Goal: Task Accomplishment & Management: Use online tool/utility

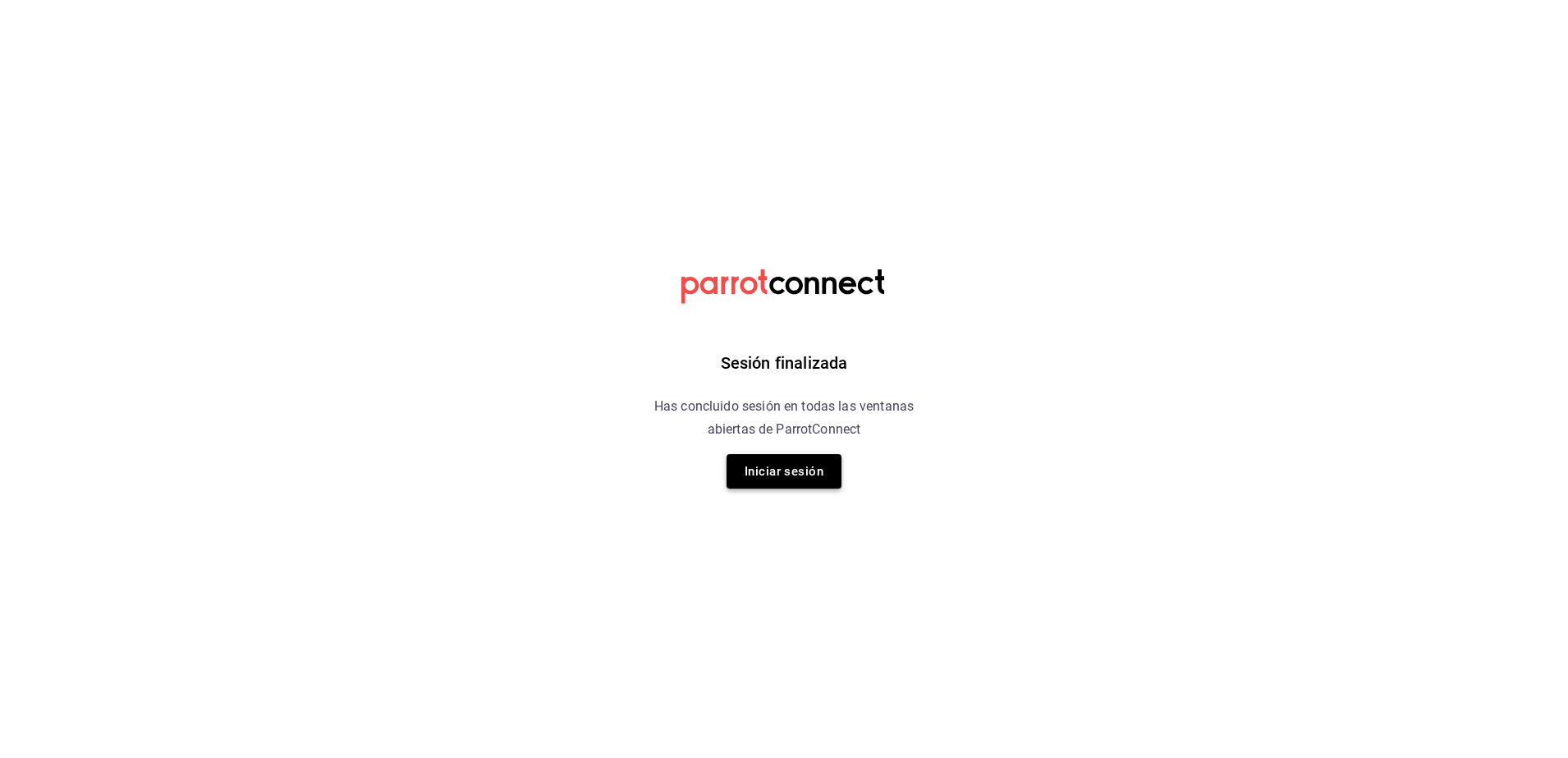
click at [770, 473] on button "Iniciar sesión" at bounding box center [784, 471] width 115 height 35
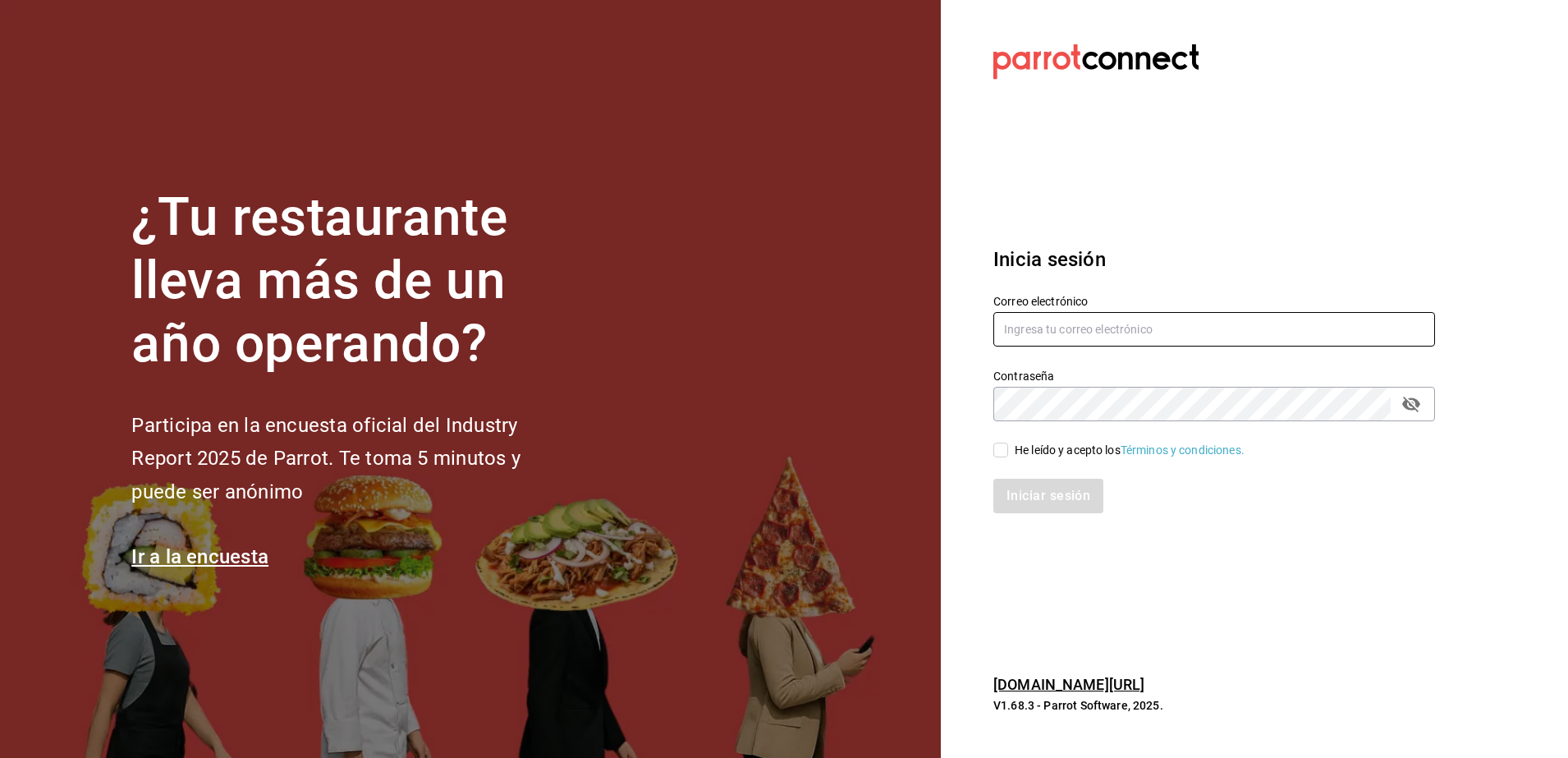
type input "[PERSON_NAME][EMAIL_ADDRESS][PERSON_NAME][DOMAIN_NAME]"
click at [1004, 453] on input "He leído y acepto los Términos y condiciones." at bounding box center [1000, 450] width 15 height 15
checkbox input "true"
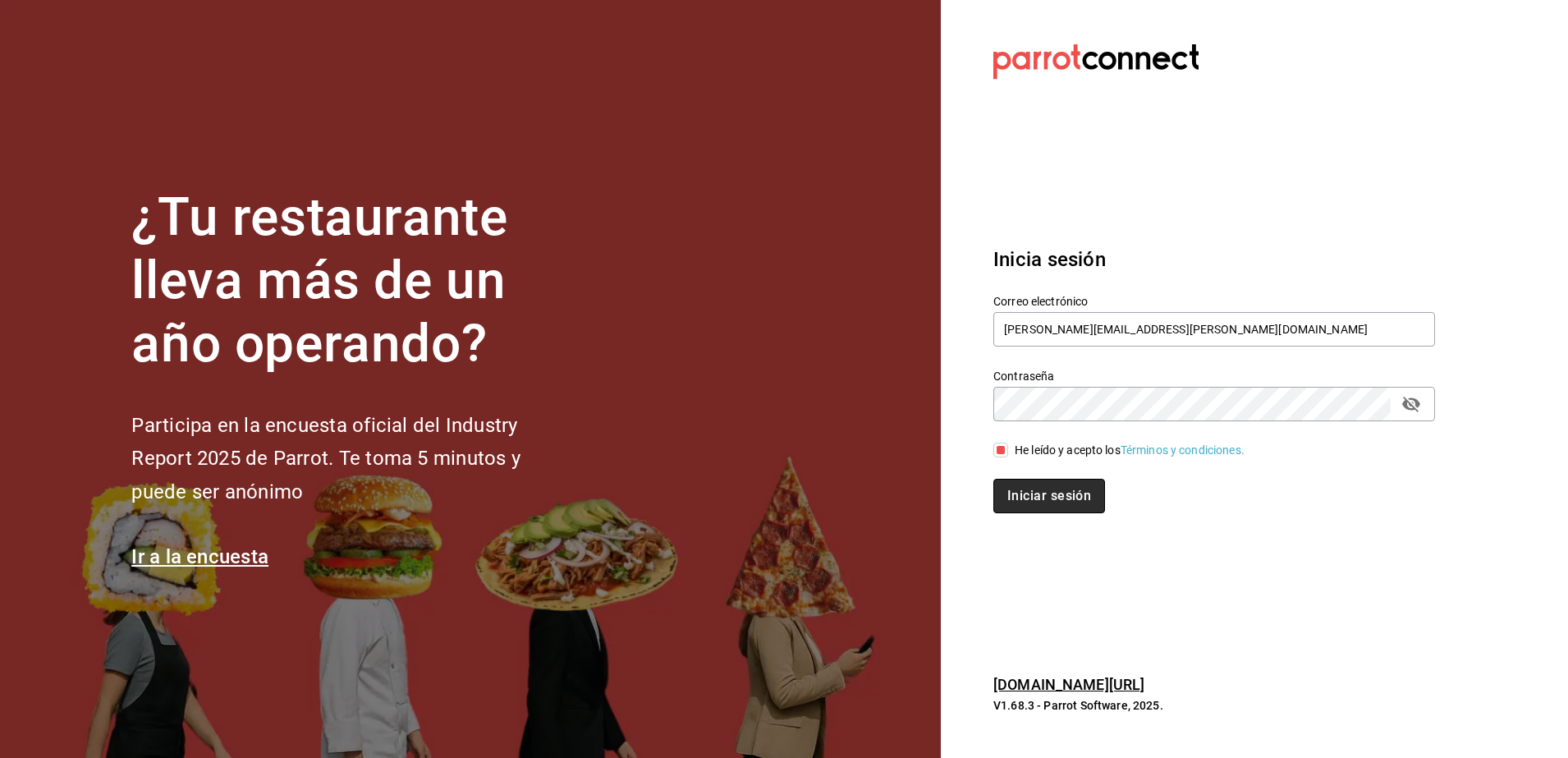
click at [1020, 496] on button "Iniciar sesión" at bounding box center [1049, 495] width 112 height 35
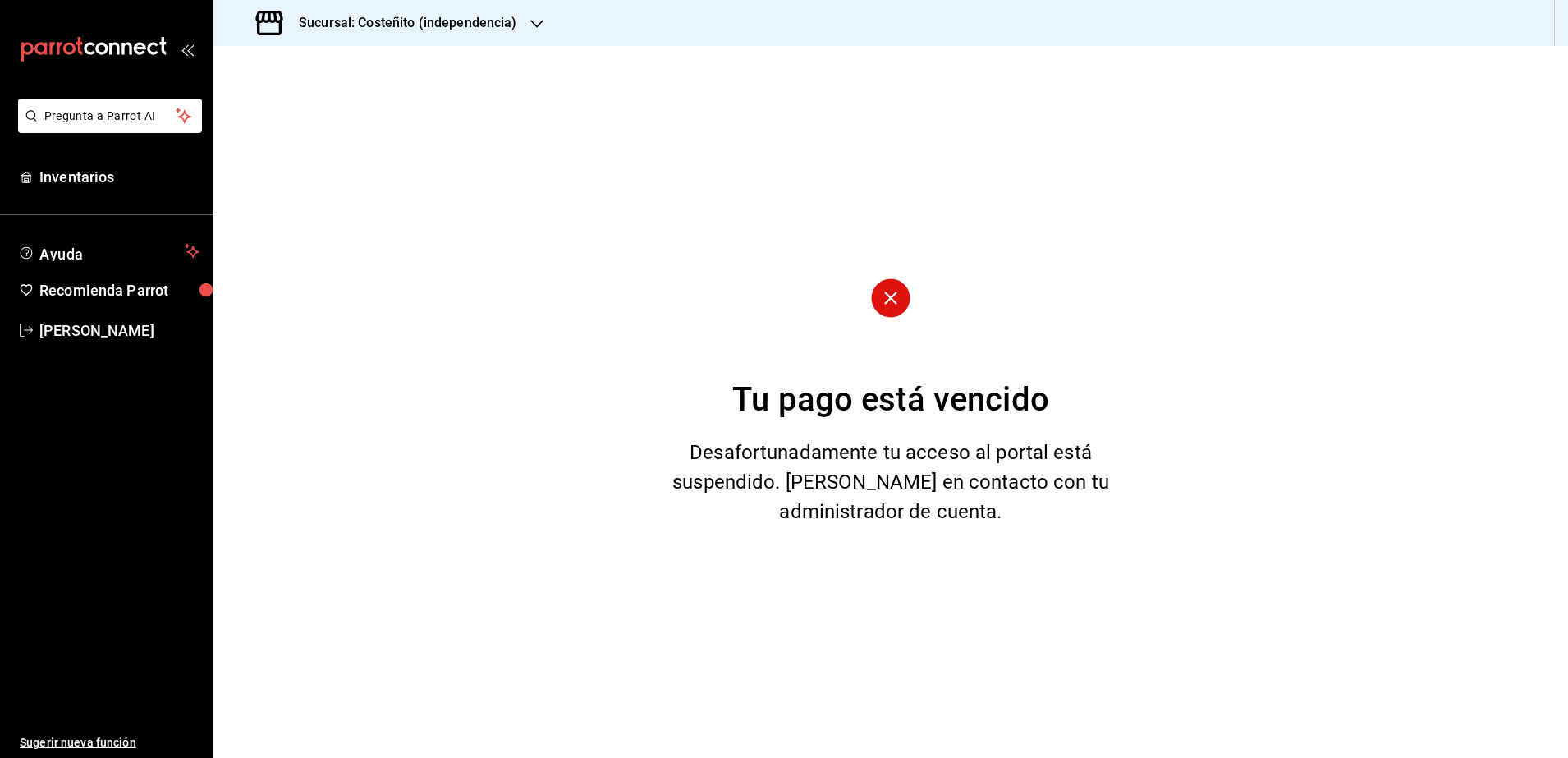
click at [329, 35] on div "Sucursal: Costeñito (independencia)" at bounding box center [388, 23] width 323 height 46
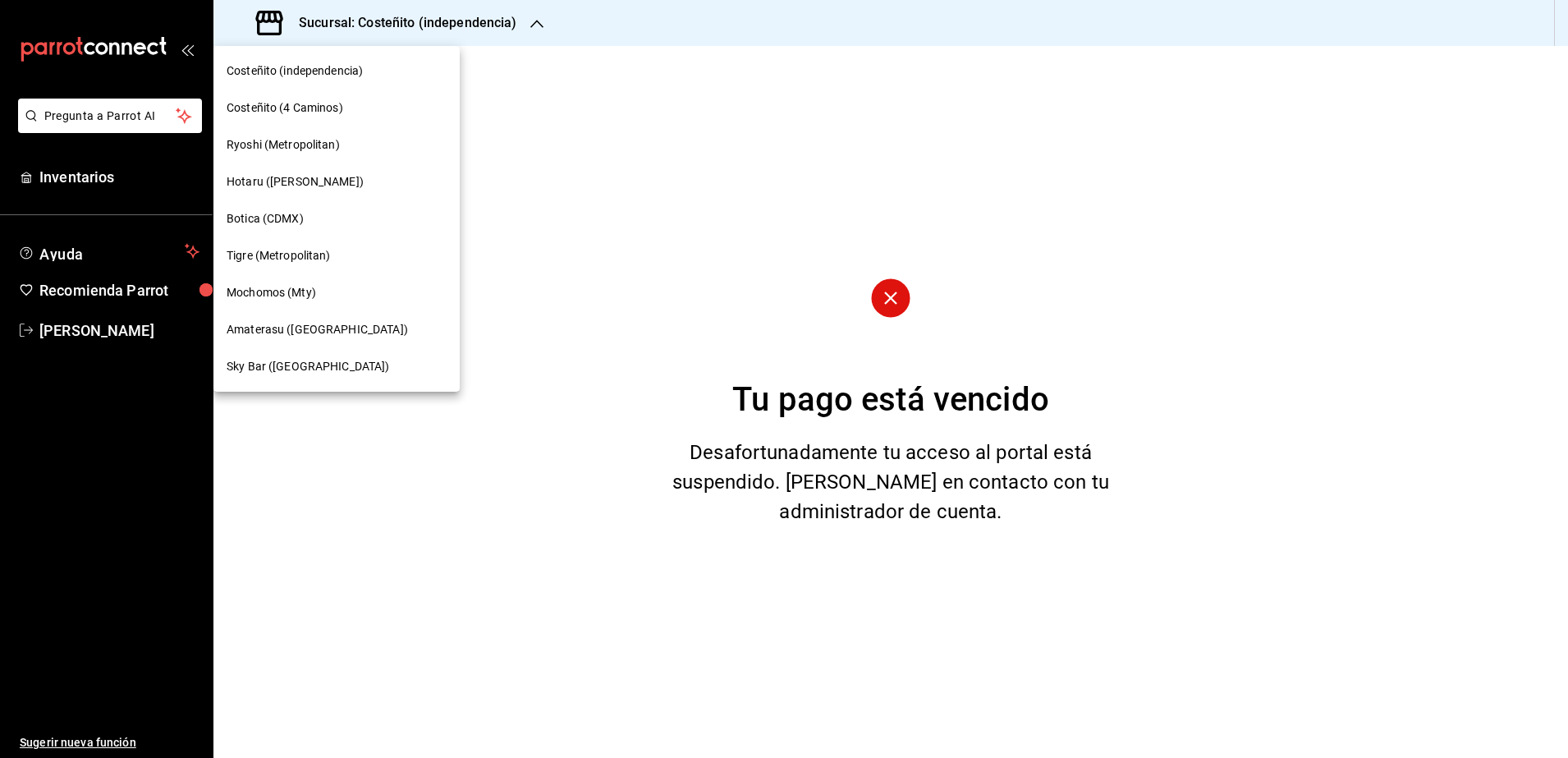
click at [307, 285] on span "Mochomos (Mty)" at bounding box center [271, 292] width 89 height 17
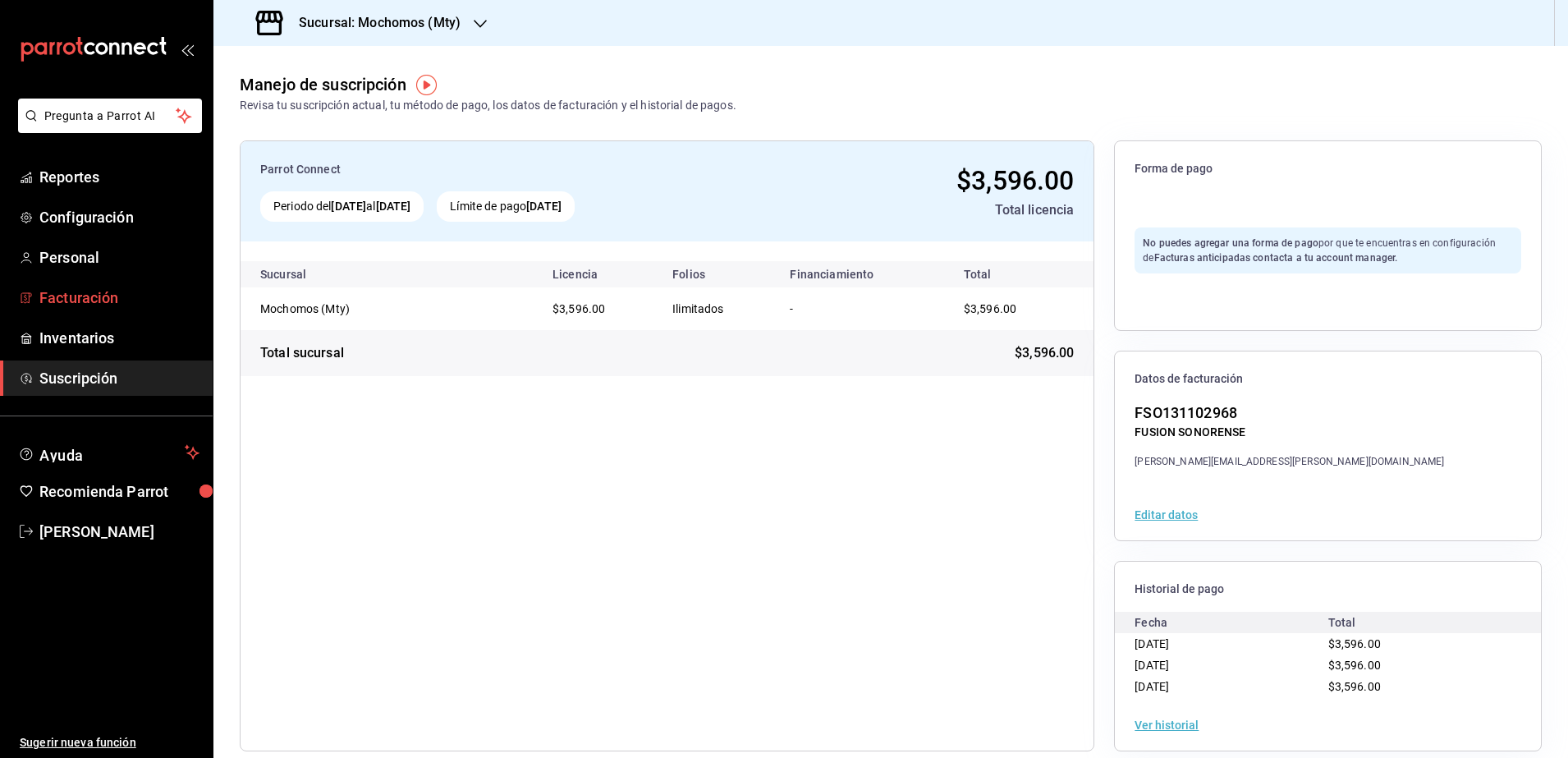
click at [90, 289] on span "Facturación" at bounding box center [119, 298] width 160 height 22
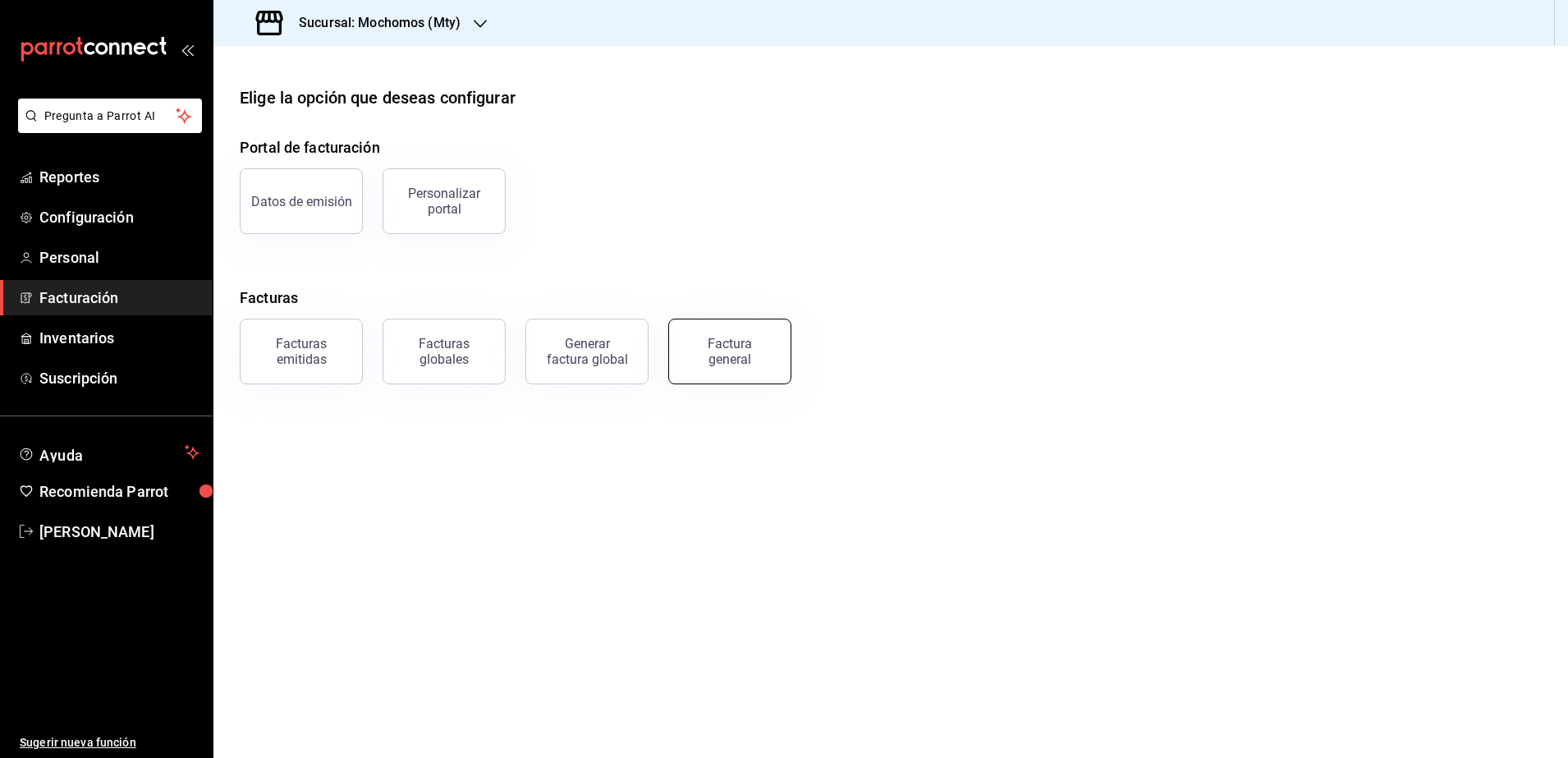
click at [693, 355] on div "Factura general" at bounding box center [730, 351] width 82 height 31
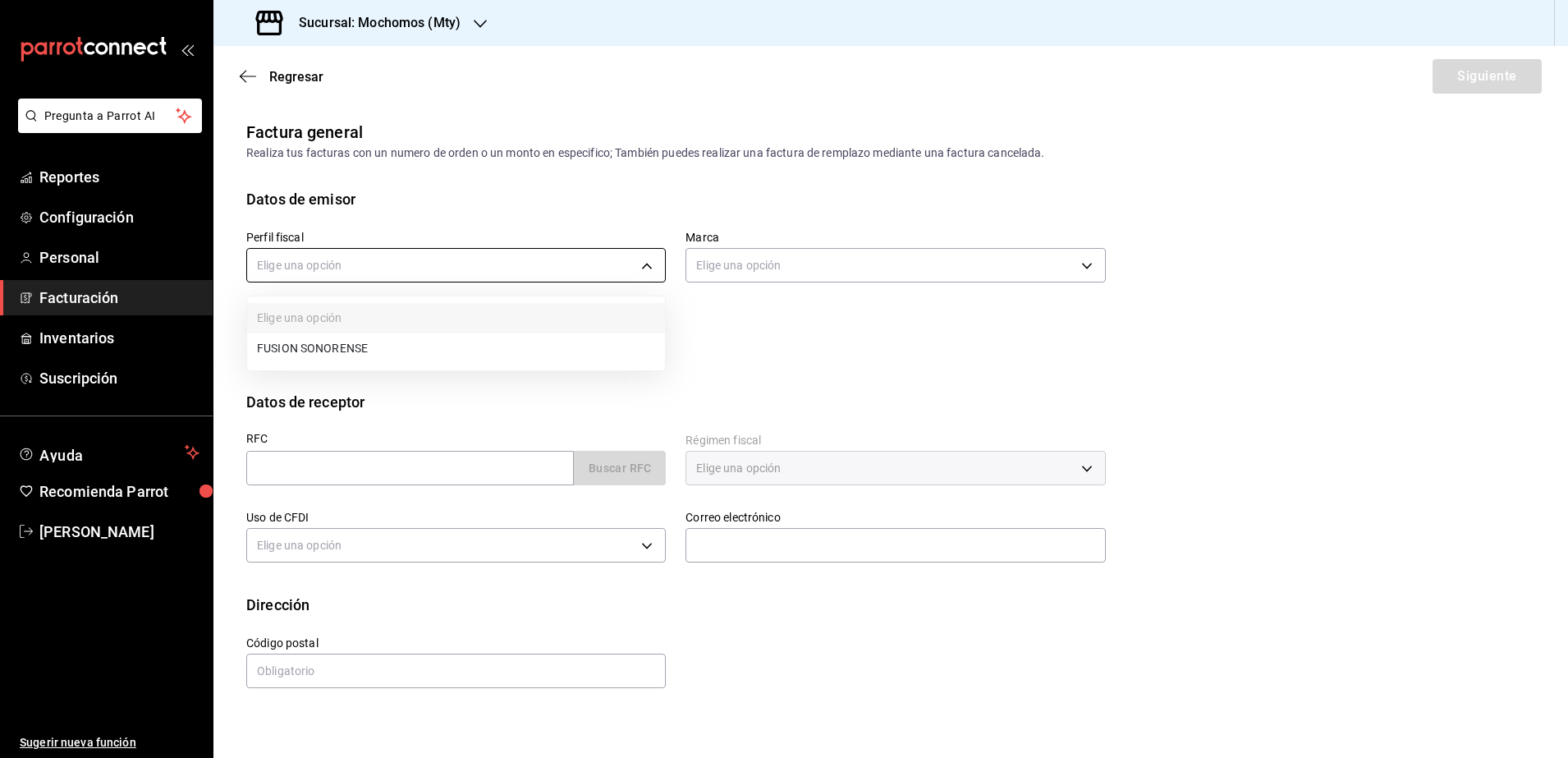
click at [541, 264] on body "Pregunta a Parrot AI Reportes Configuración Personal Facturación Inventarios Su…" at bounding box center [784, 379] width 1568 height 758
click at [408, 345] on li "FUSION SONORENSE" at bounding box center [456, 348] width 418 height 30
type input "708a3624-aa26-48d5-ac89-55ea41d845cd"
type input "b352ad34-a903-4246-b8b1-197398375429"
click at [385, 463] on input "text" at bounding box center [410, 468] width 328 height 35
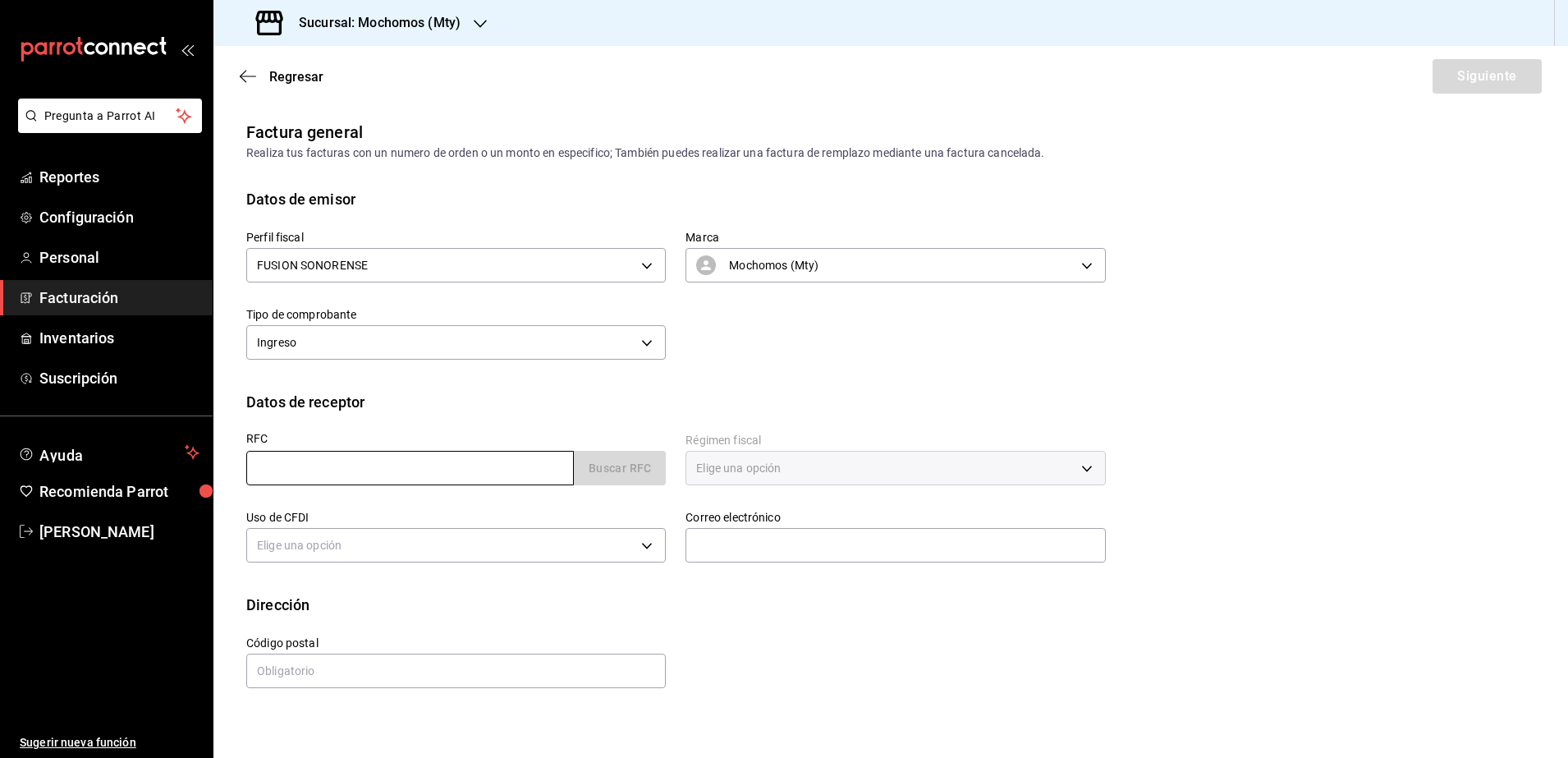
paste input "BMA231129D99"
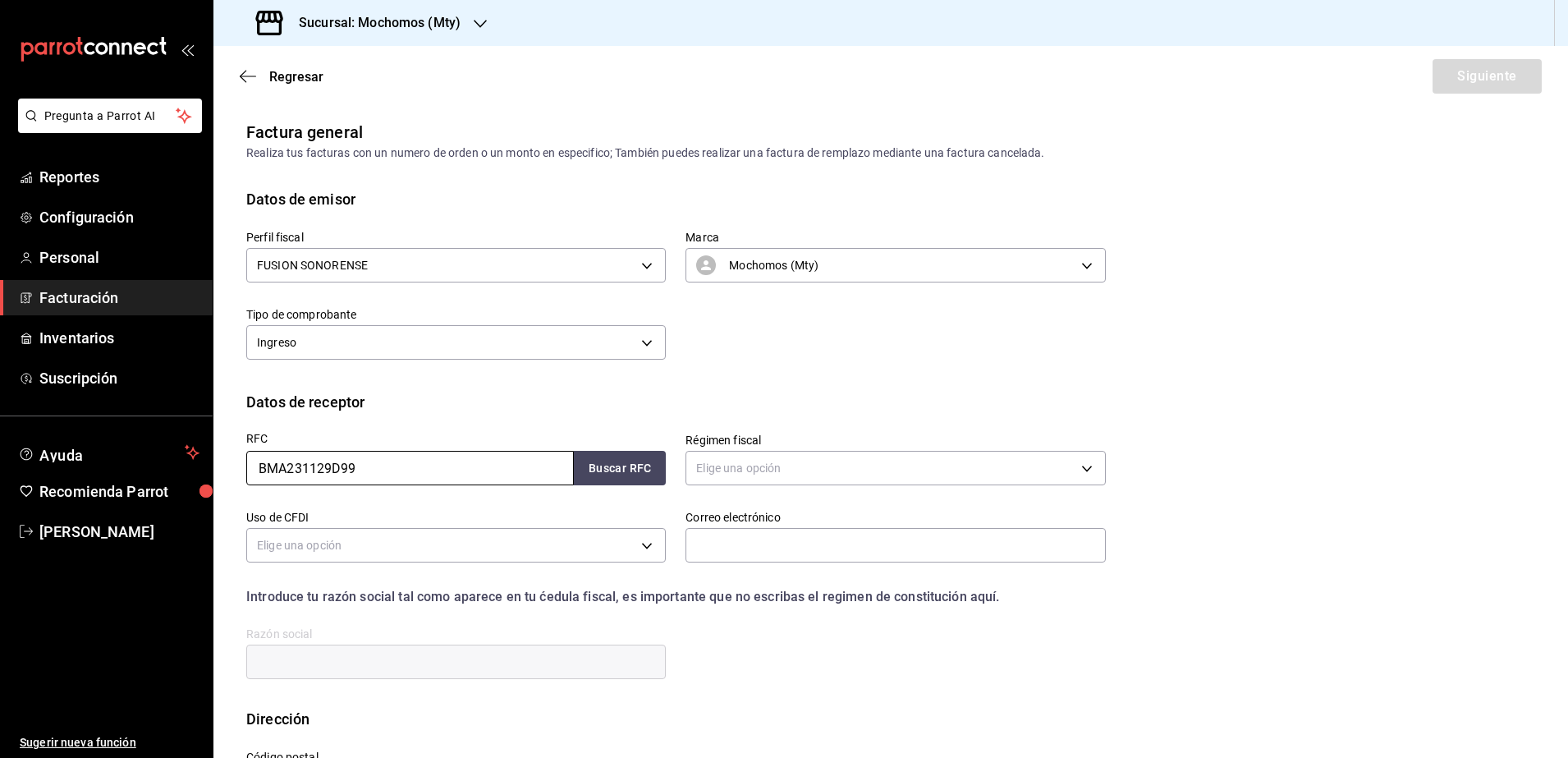
click at [253, 470] on input "BMA231129D99" at bounding box center [410, 468] width 328 height 35
type input "BMA231129D99"
click at [764, 486] on div "Elige una opción" at bounding box center [895, 466] width 420 height 43
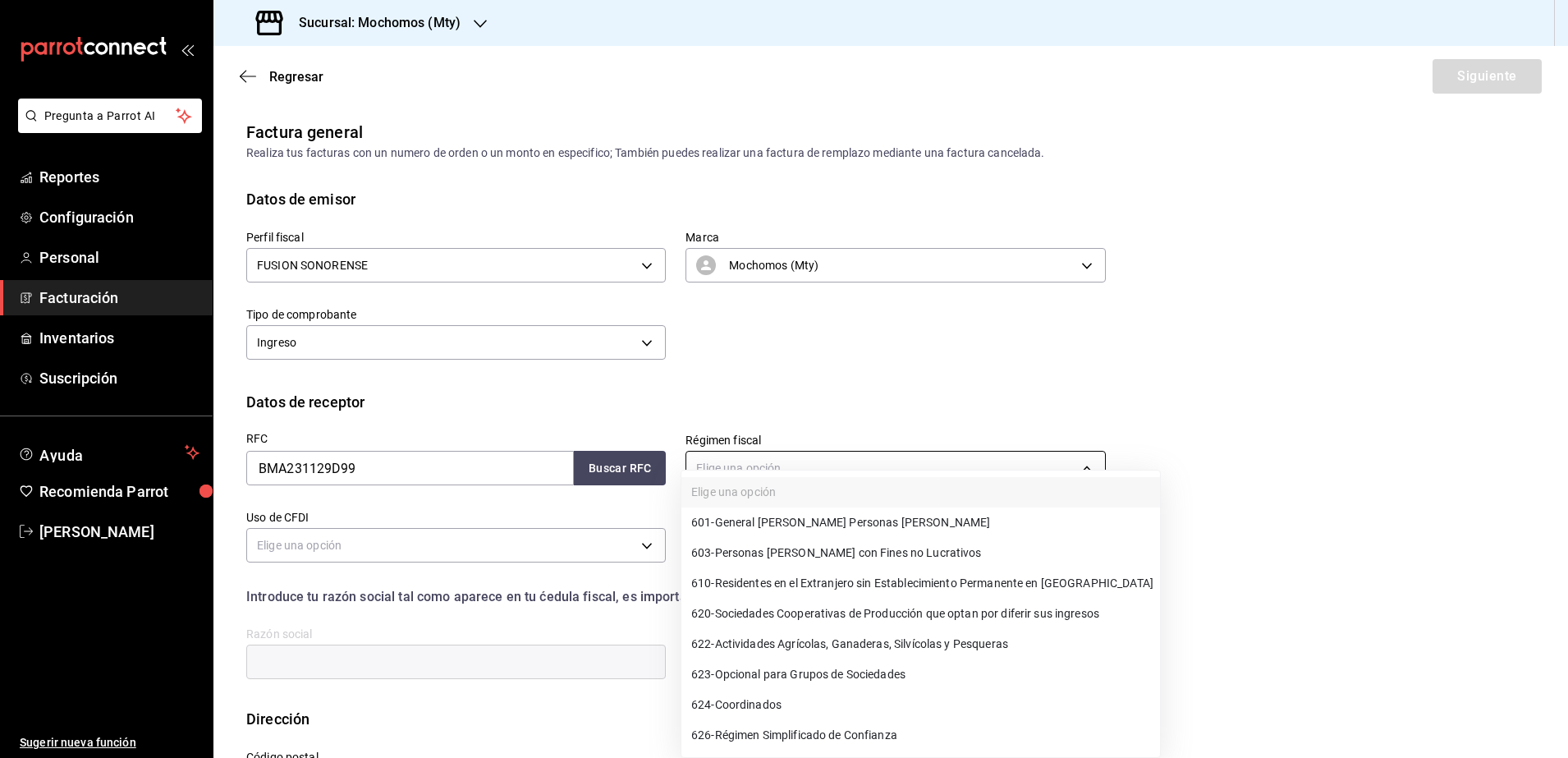
click at [767, 467] on body "Pregunta a Parrot AI Reportes Configuración Personal Facturación Inventarios Su…" at bounding box center [784, 379] width 1568 height 758
click at [901, 523] on li "601 - General [PERSON_NAME] Personas [PERSON_NAME]" at bounding box center [920, 522] width 478 height 30
type input "601"
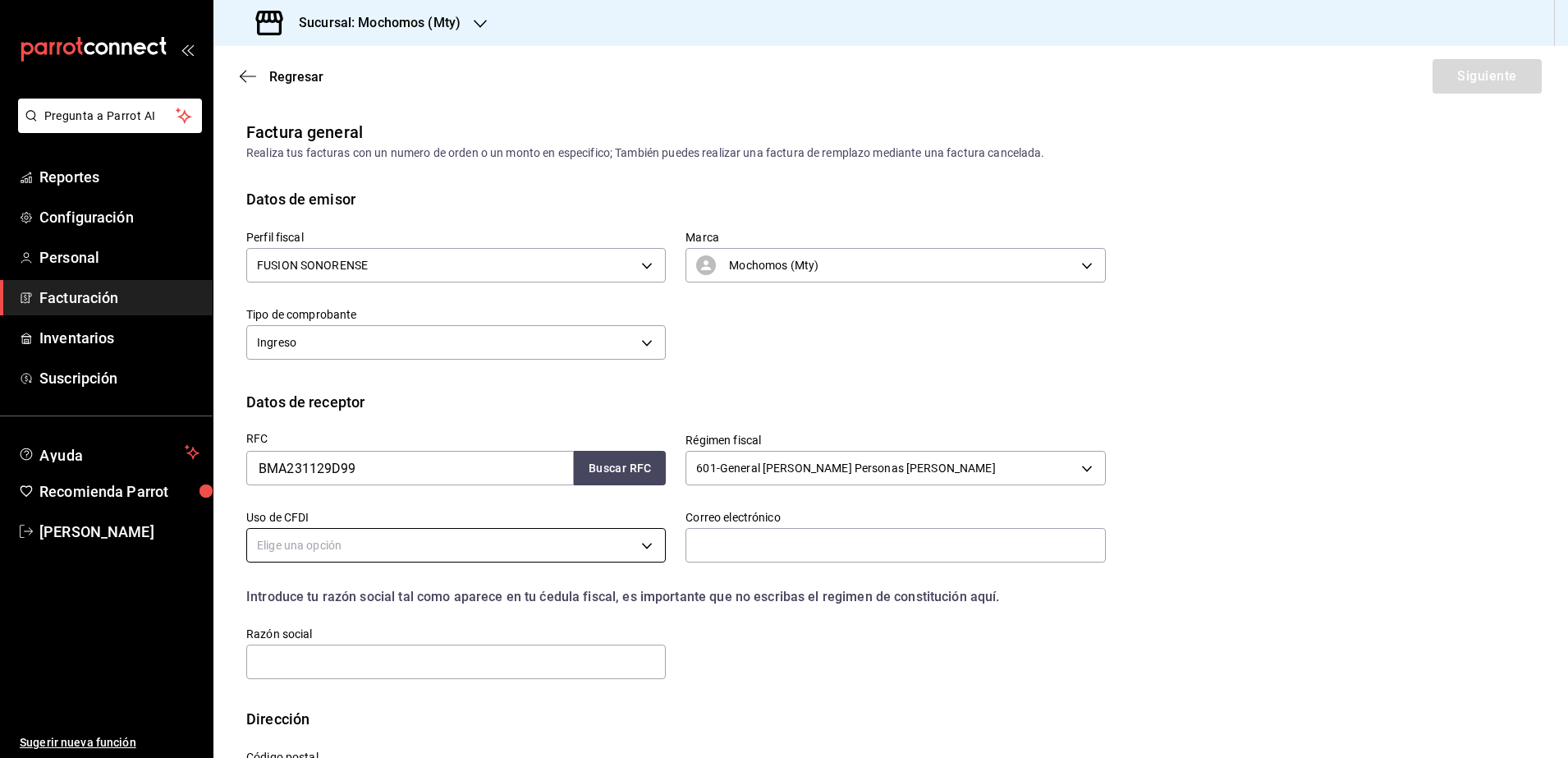
click at [542, 540] on body "Pregunta a Parrot AI Reportes Configuración Personal Facturación Inventarios Su…" at bounding box center [784, 379] width 1568 height 758
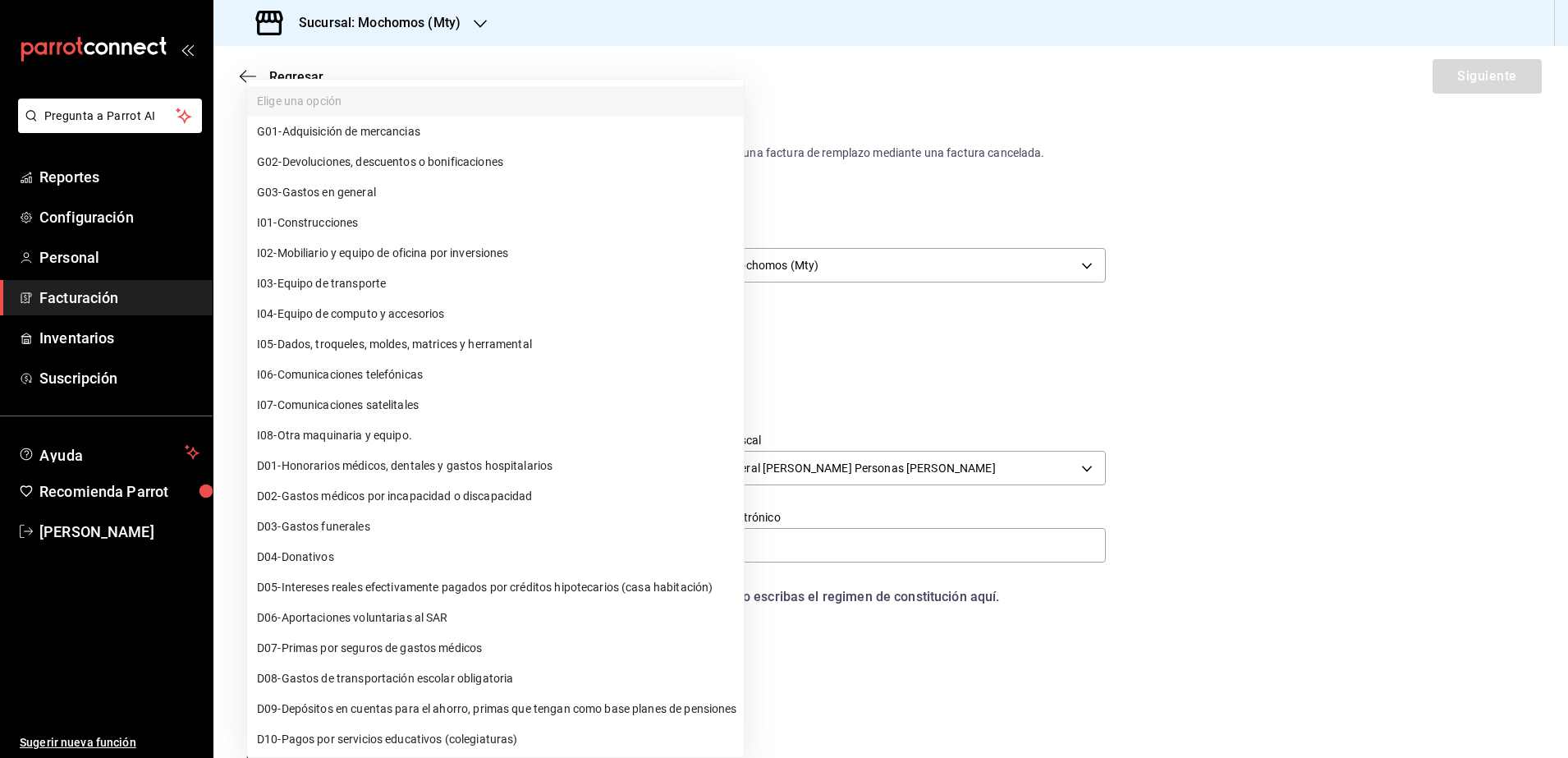
click at [359, 190] on span "G03 - Gastos en general" at bounding box center [316, 192] width 119 height 17
type input "G03"
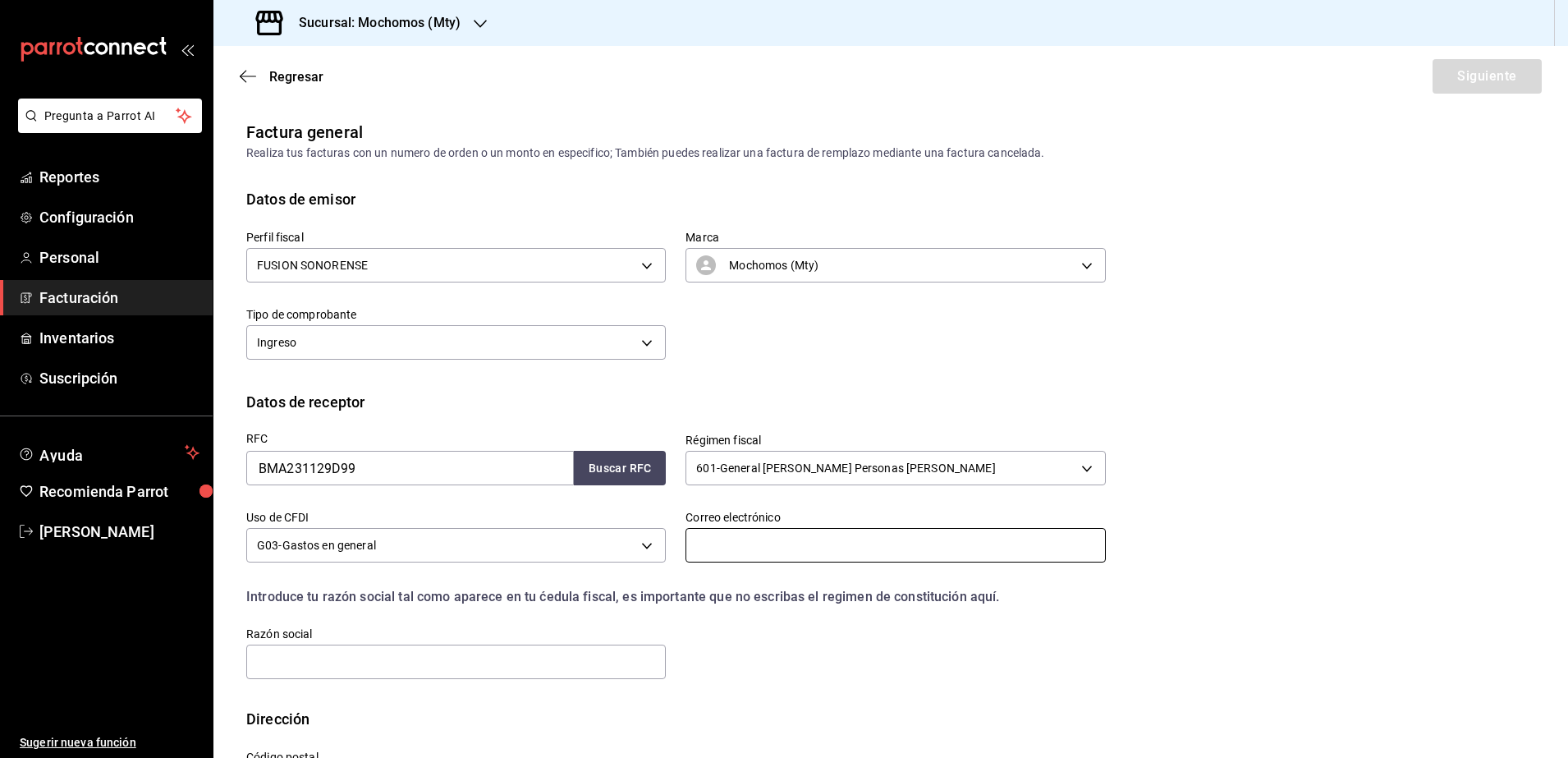
click at [717, 539] on input "text" at bounding box center [895, 545] width 420 height 35
type input "[PERSON_NAME][EMAIL_ADDRESS][PERSON_NAME][DOMAIN_NAME]"
click at [511, 663] on input "text" at bounding box center [456, 661] width 420 height 35
paste input "BCD MEETINGS & EVENTS [GEOGRAPHIC_DATA]"
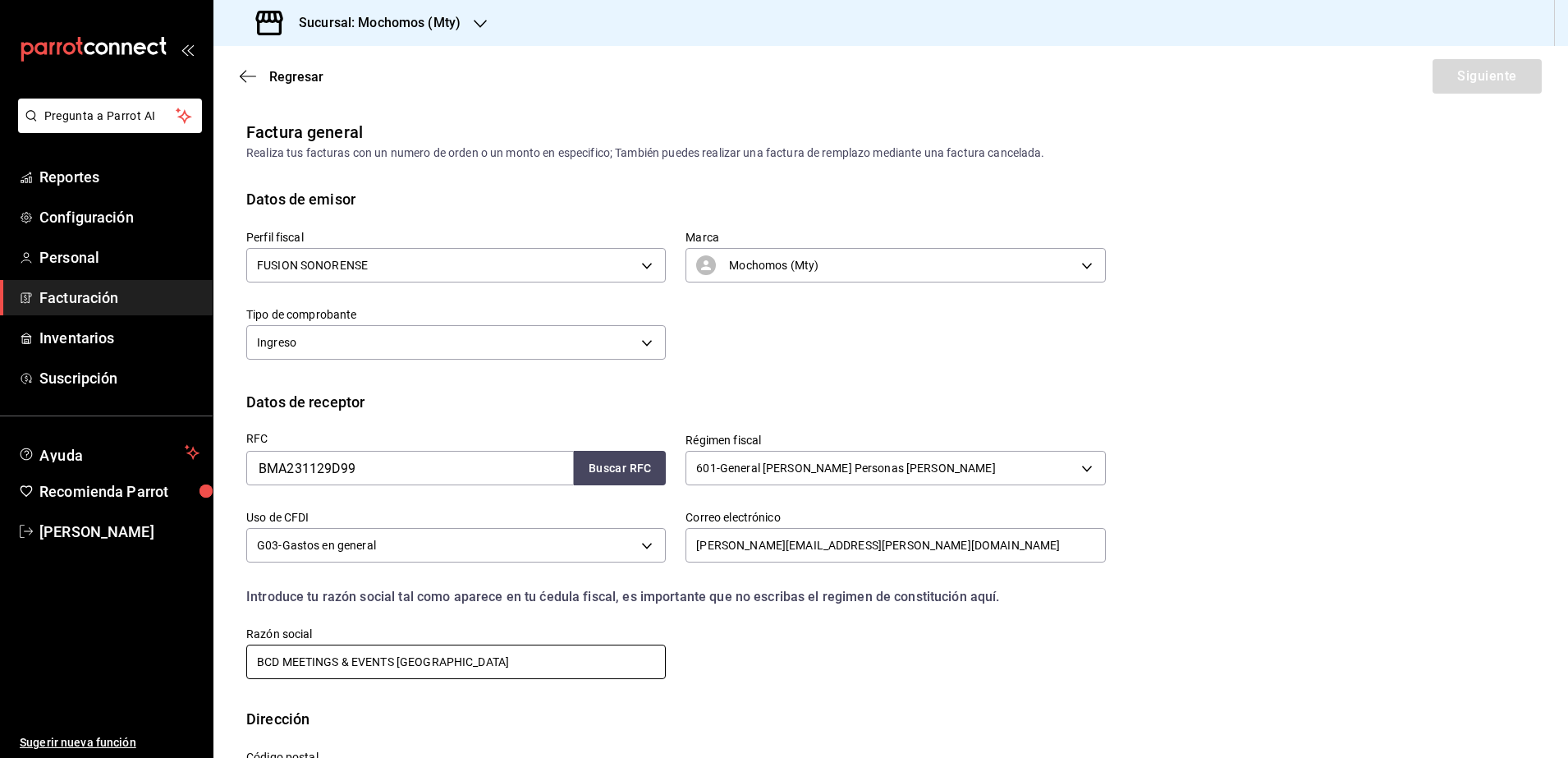
click at [258, 668] on input "BCD MEETINGS & EVENTS [GEOGRAPHIC_DATA]" at bounding box center [456, 661] width 420 height 35
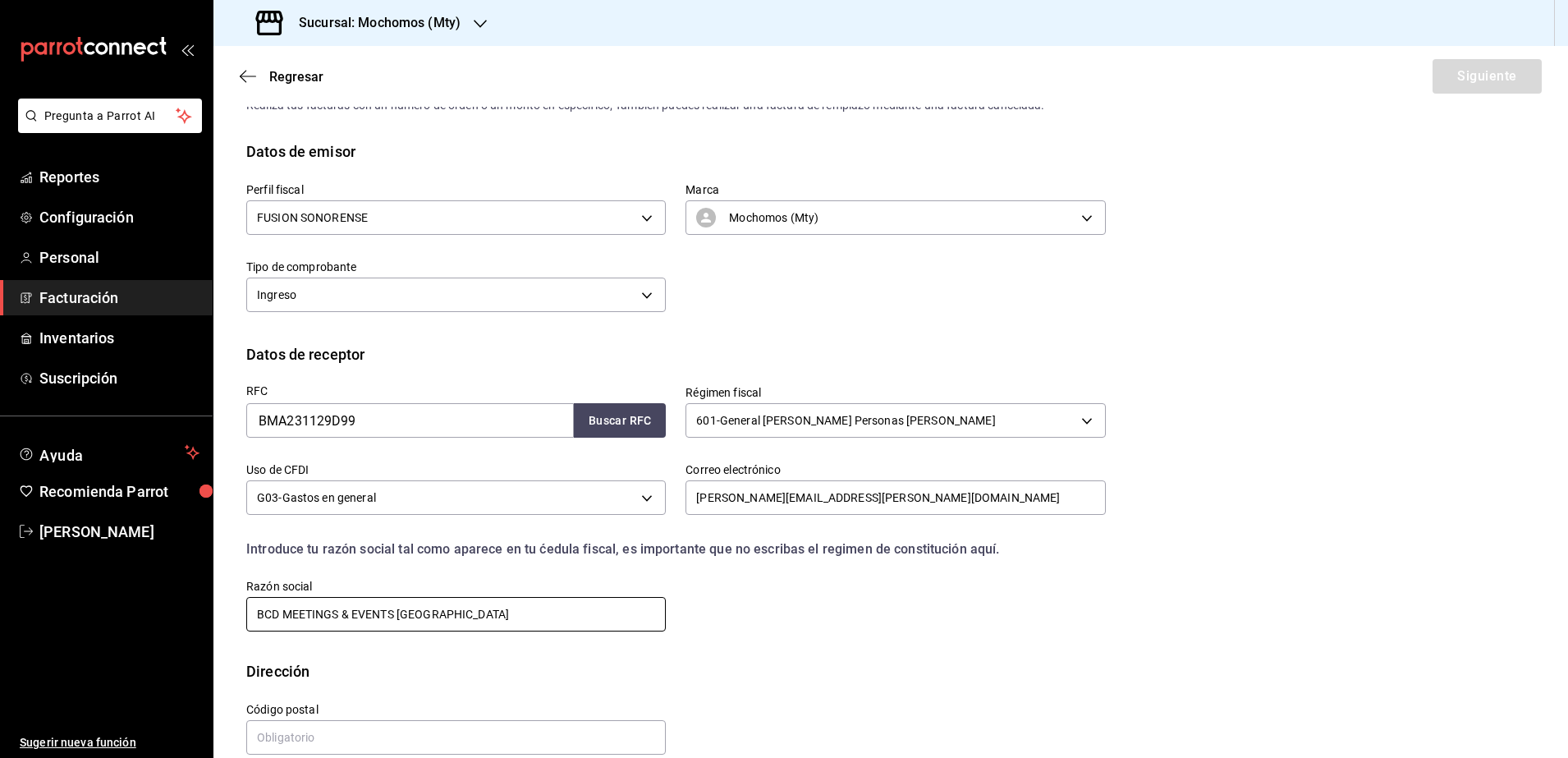
scroll to position [73, 0]
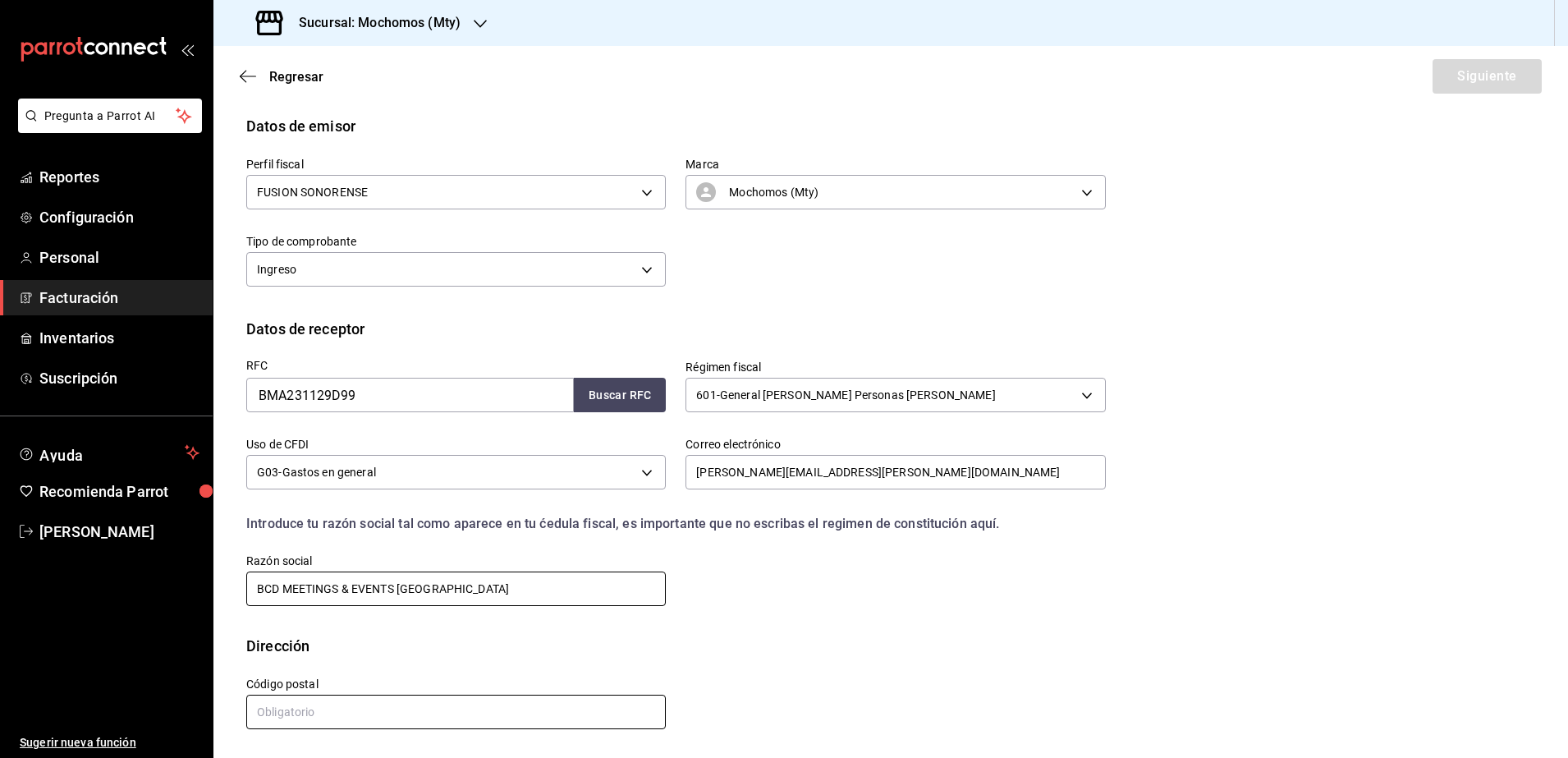
type input "BCD MEETINGS & EVENTS [GEOGRAPHIC_DATA]"
click at [307, 722] on input "text" at bounding box center [456, 711] width 420 height 35
paste input "11560"
click at [299, 712] on input "text" at bounding box center [456, 711] width 420 height 35
type input "11560"
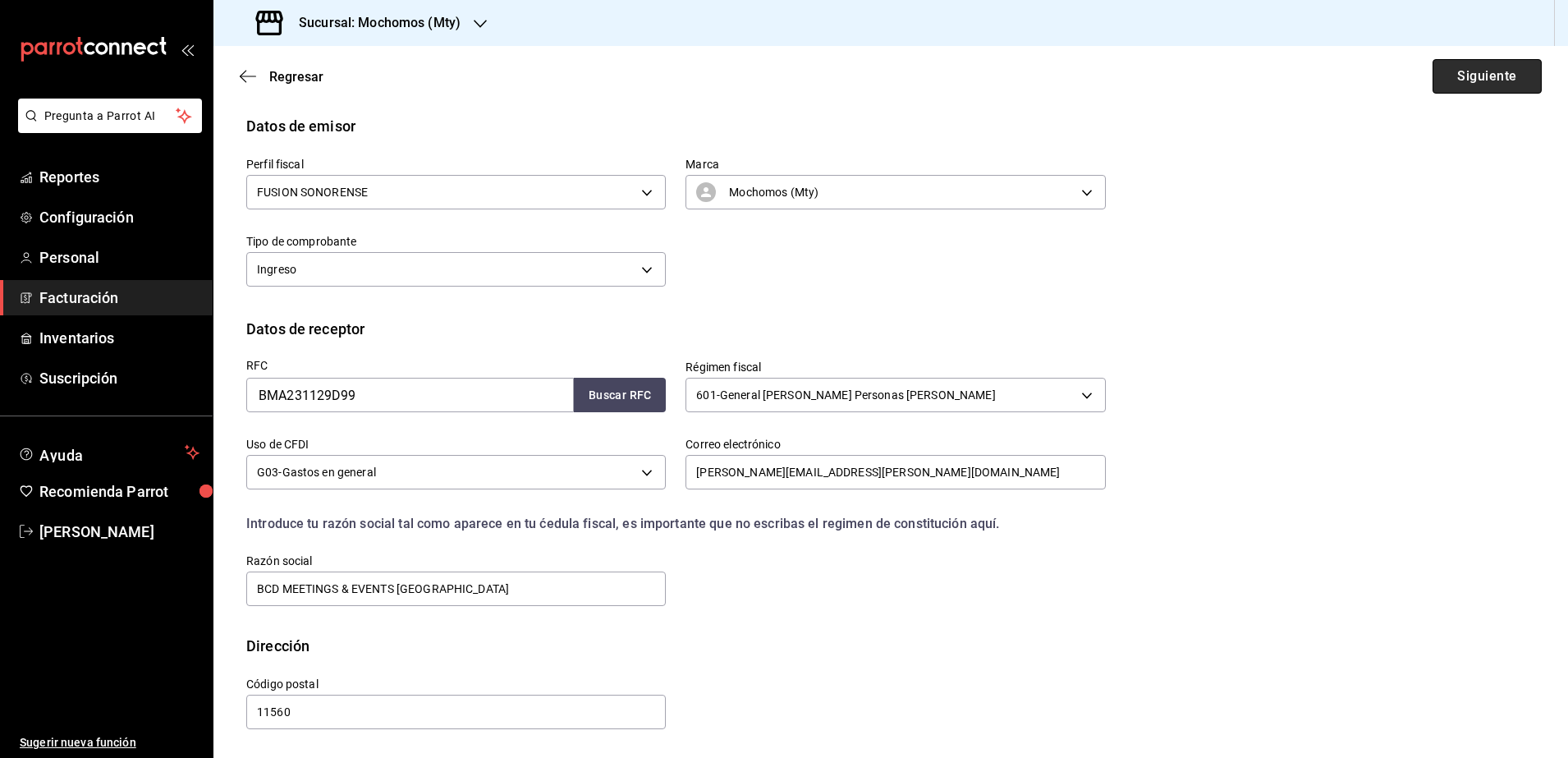
click at [1433, 88] on button "Siguiente" at bounding box center [1487, 76] width 109 height 35
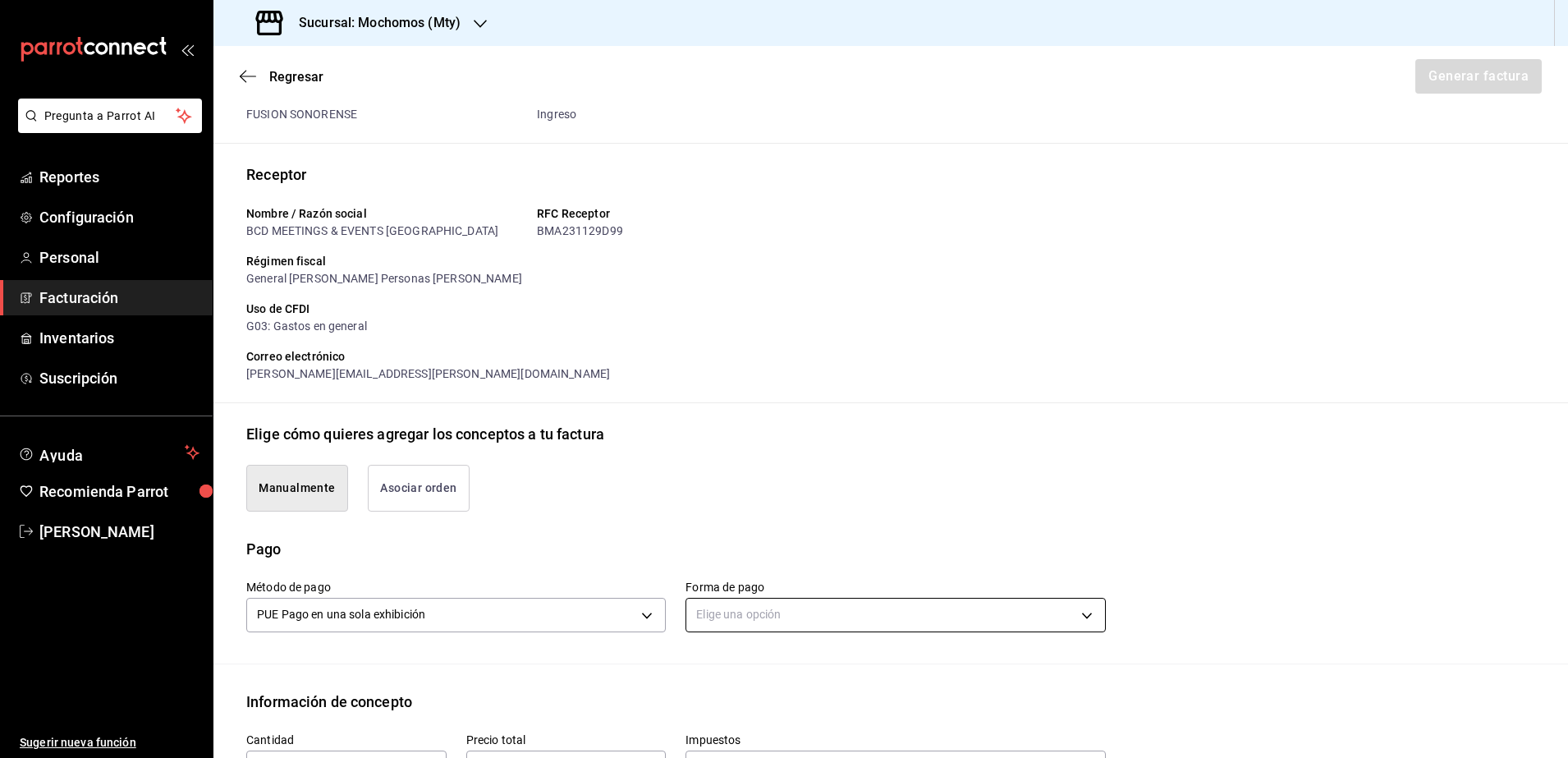
click at [789, 604] on body "Pregunta a Parrot AI Reportes Configuración Personal Facturación Inventarios Su…" at bounding box center [784, 379] width 1568 height 758
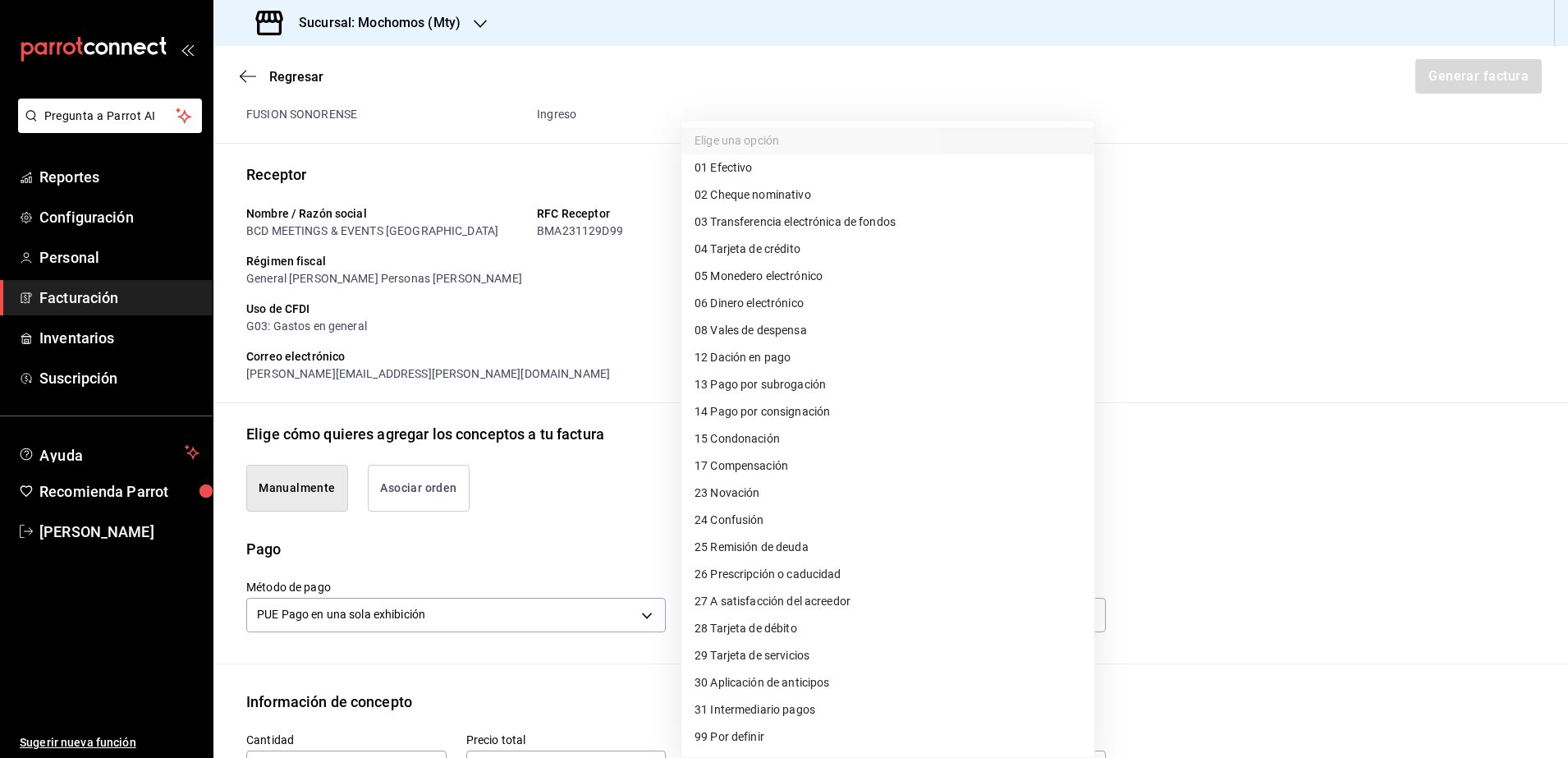
click at [852, 228] on span "03 Transferencia electrónica de fondos" at bounding box center [794, 221] width 201 height 17
type input "03"
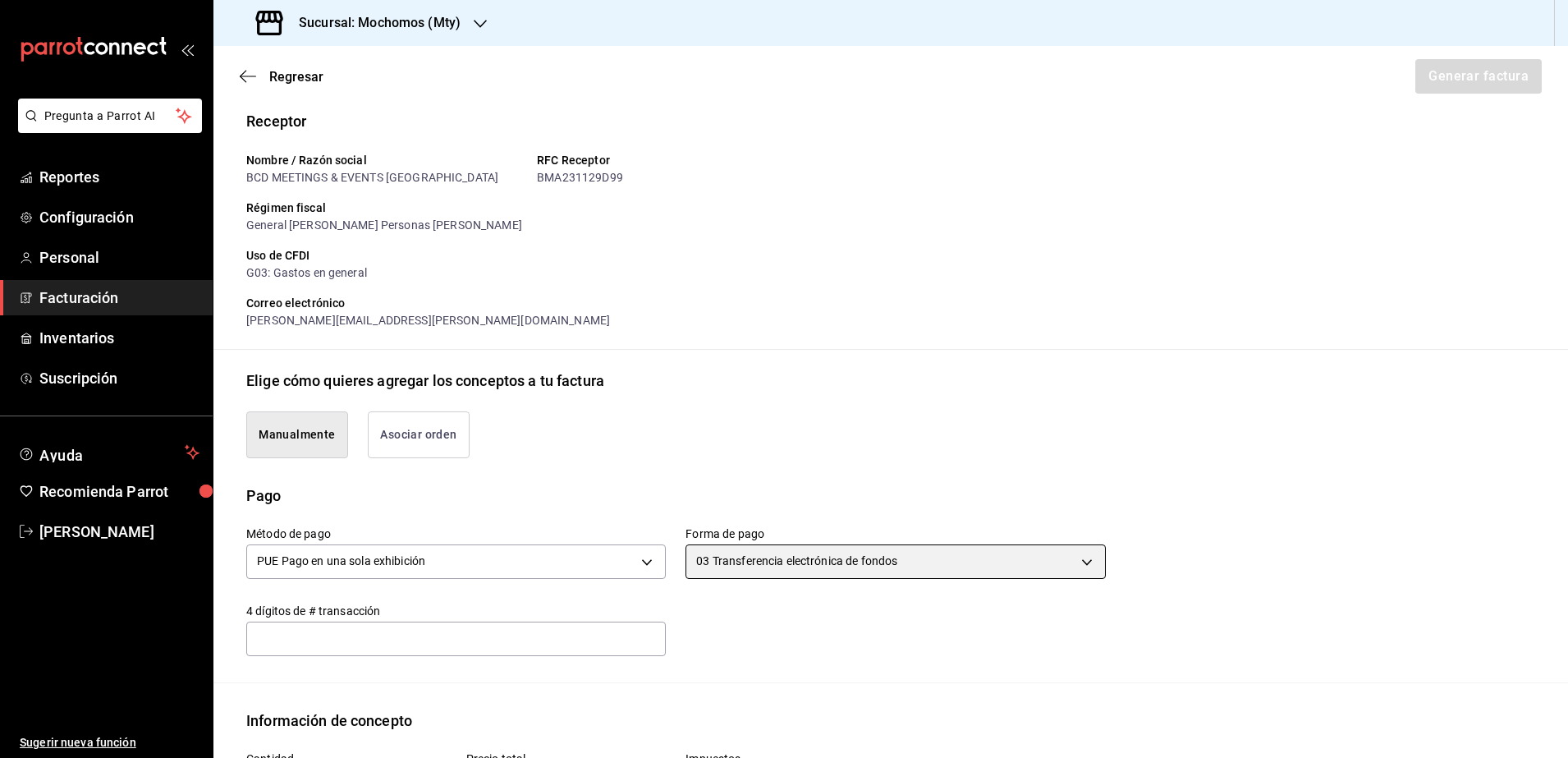
scroll to position [175, 0]
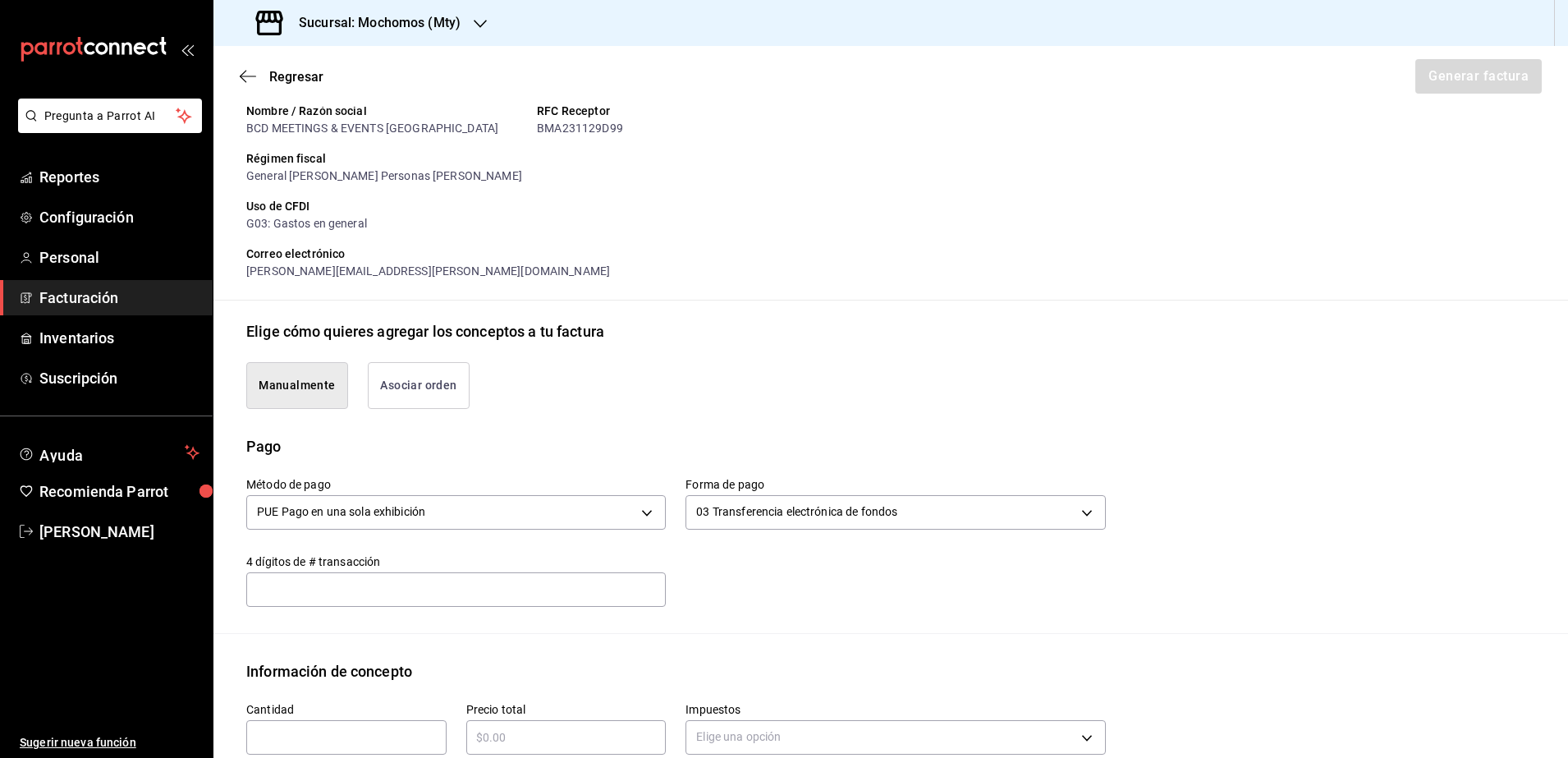
click at [299, 731] on input "text" at bounding box center [346, 737] width 200 height 19
type input "1"
click at [496, 742] on input "text" at bounding box center [567, 737] width 200 height 19
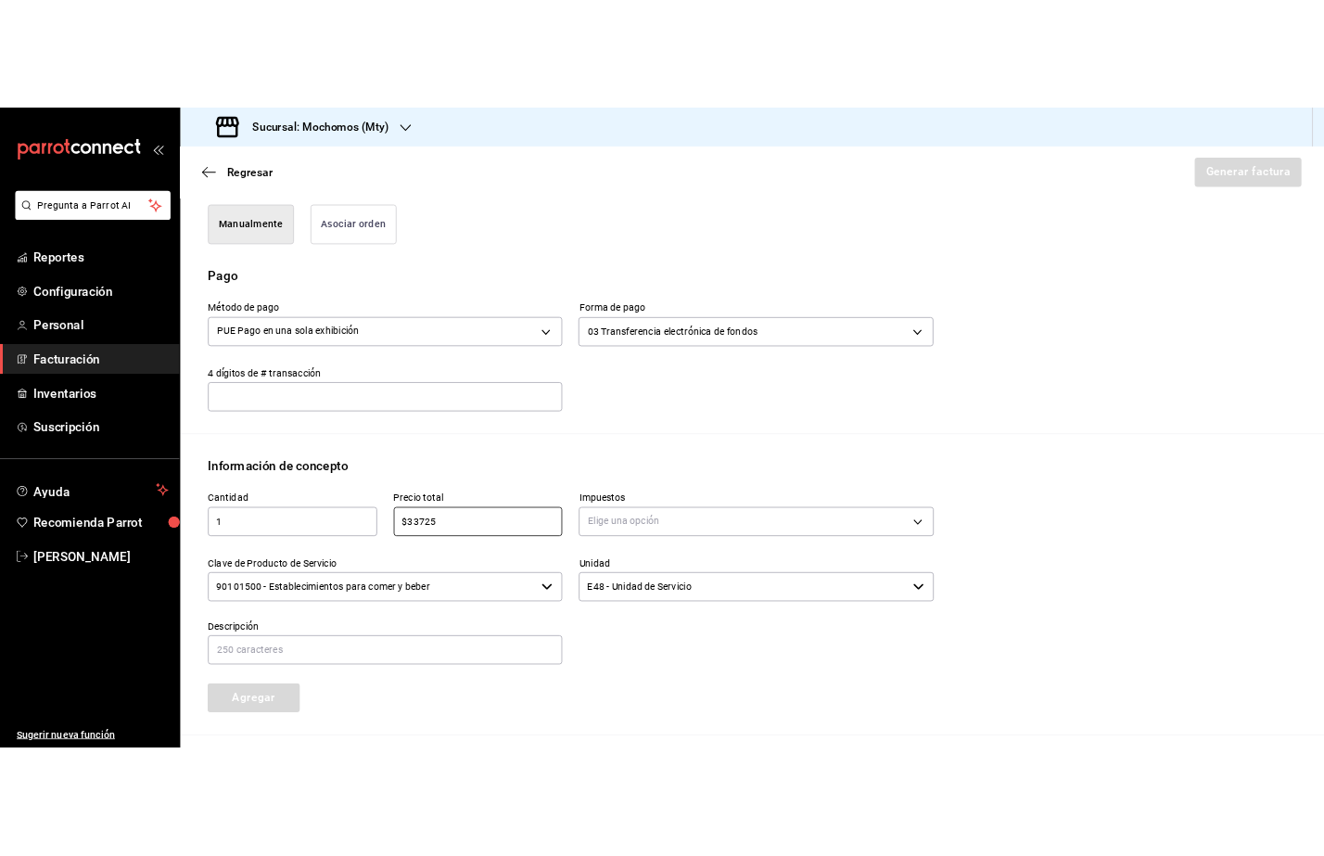
scroll to position [546, 0]
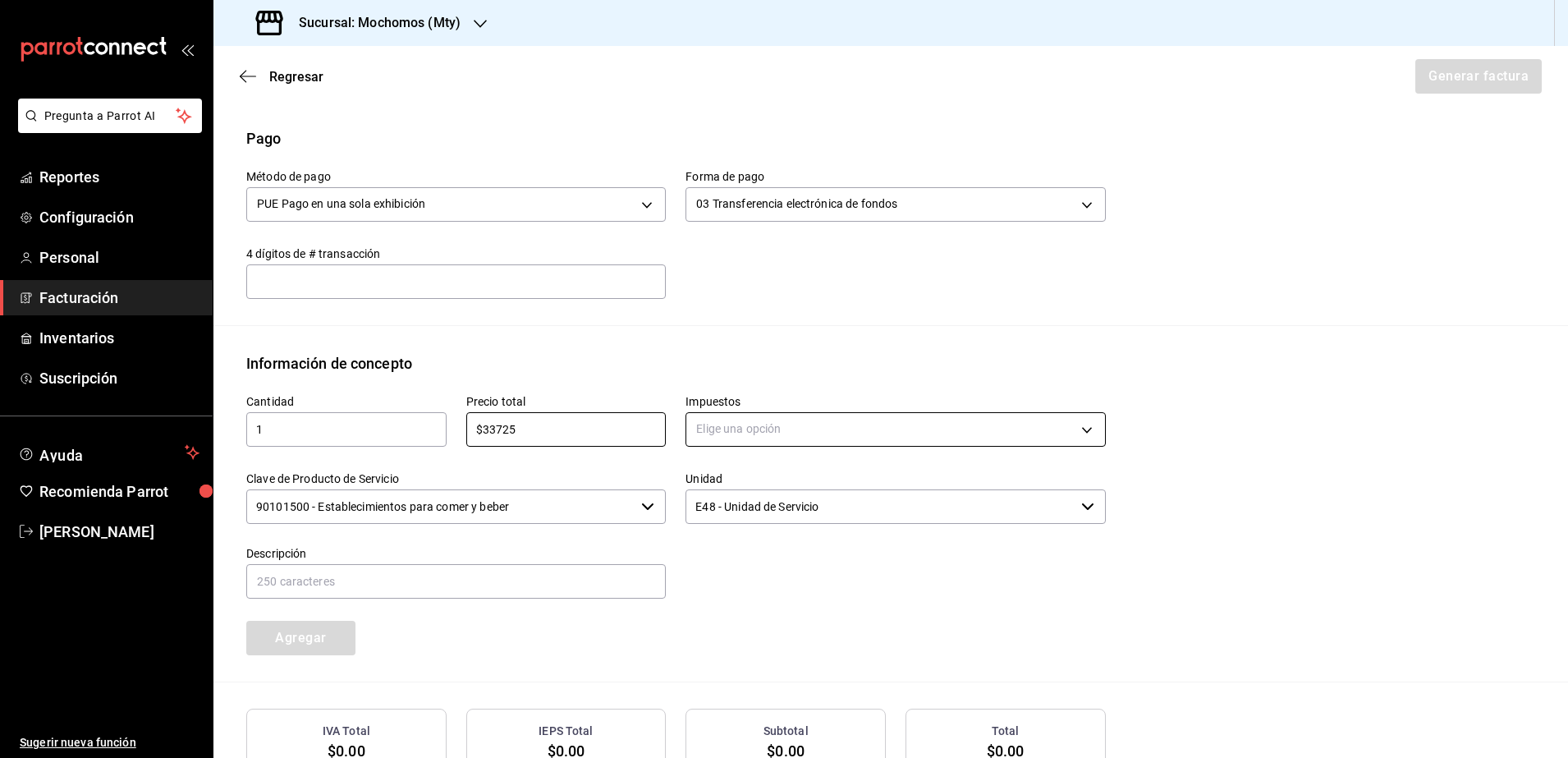
type input "$33725"
click at [829, 437] on body "Pregunta a Parrot AI Reportes Configuración Personal Facturación Inventarios Su…" at bounding box center [784, 379] width 1568 height 758
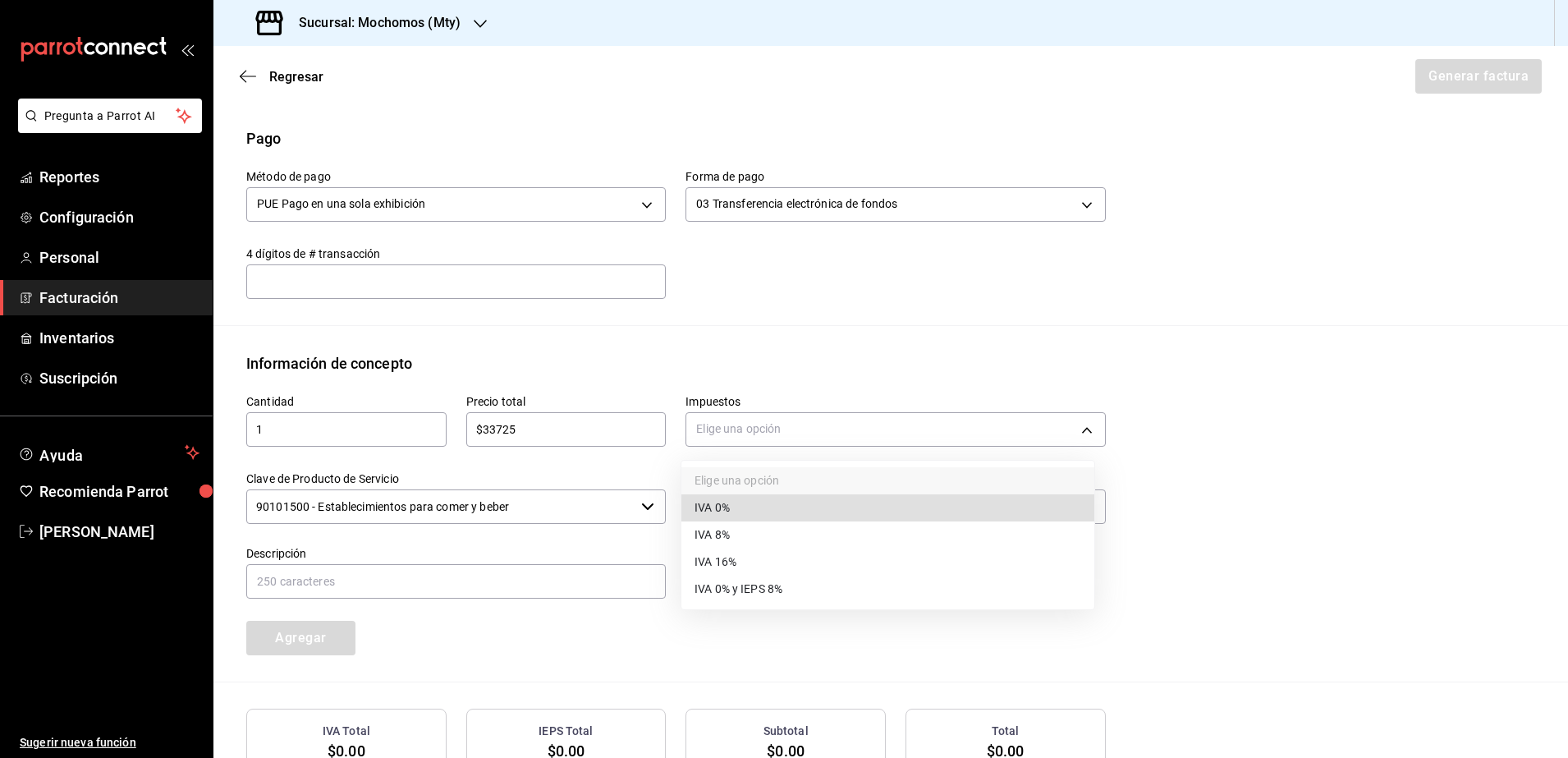
click at [751, 558] on li "IVA 16%" at bounding box center [887, 561] width 413 height 27
type input "IVA_16"
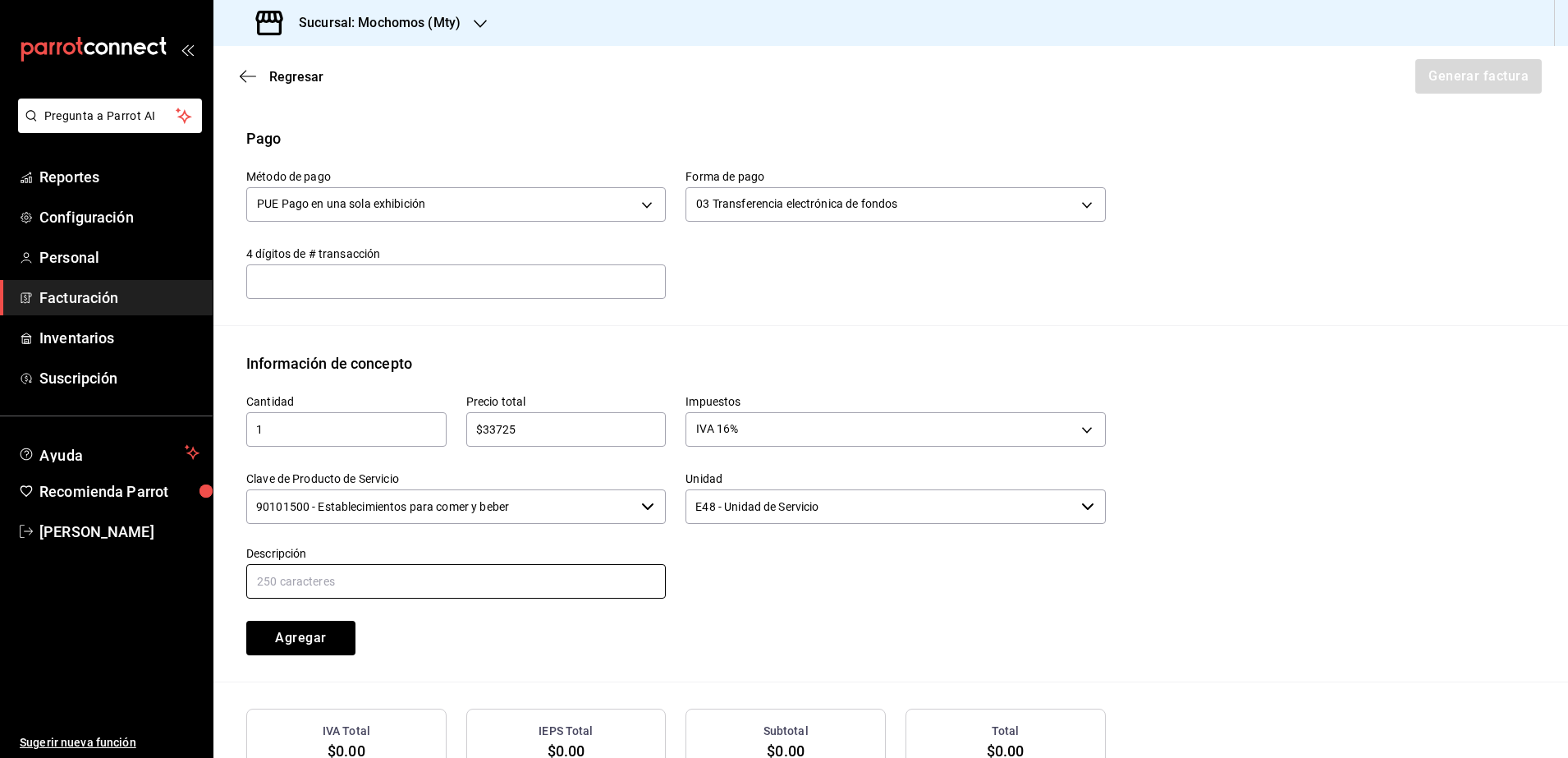
click at [471, 580] on input "text" at bounding box center [456, 581] width 420 height 35
type input "Consumo de Alimentos y Bebidas"
click at [297, 641] on button "Agregar" at bounding box center [300, 638] width 109 height 35
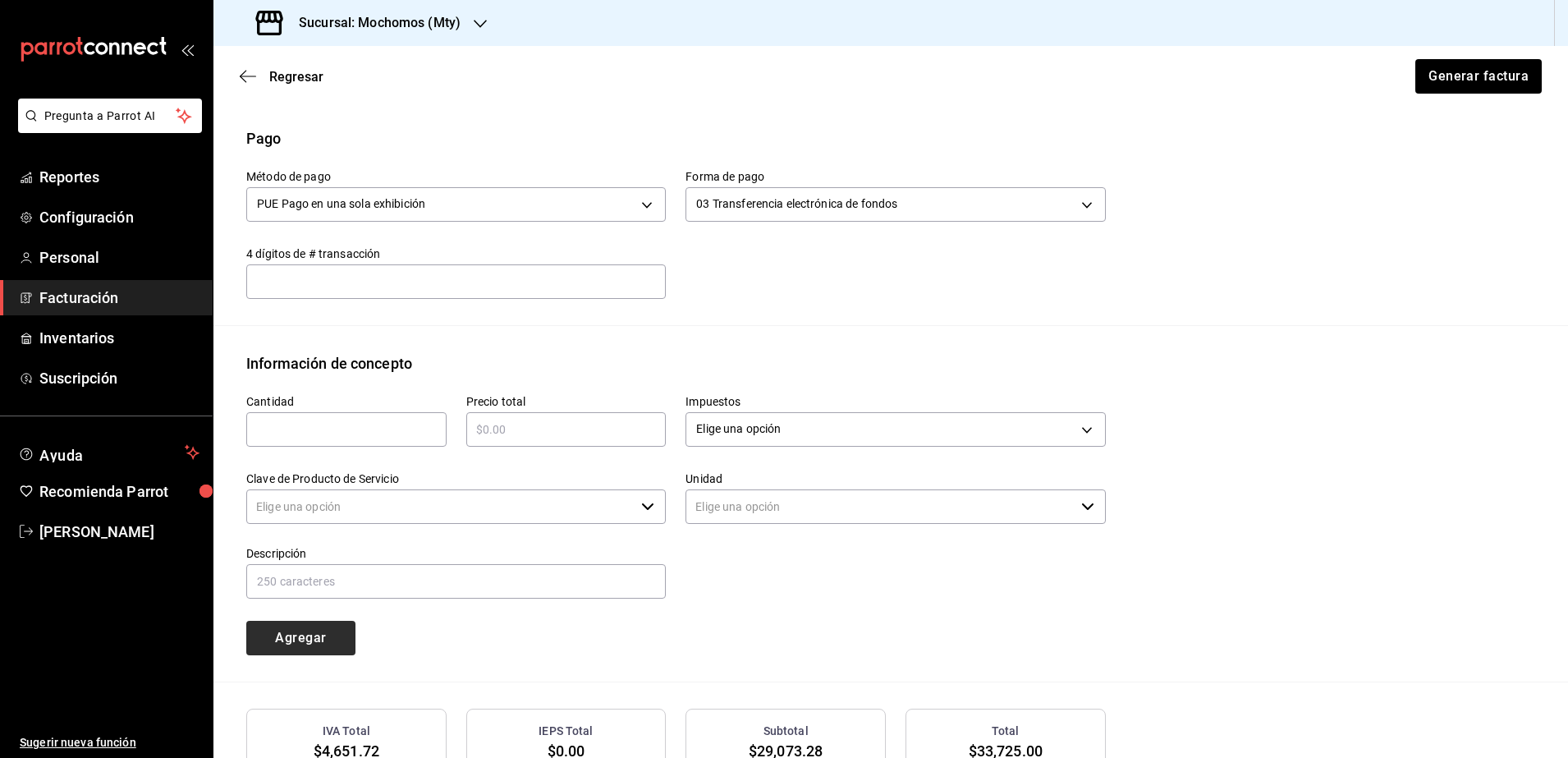
type input "90101500 - Establecimientos para comer y beber"
type input "E48 - Unidad de Servicio"
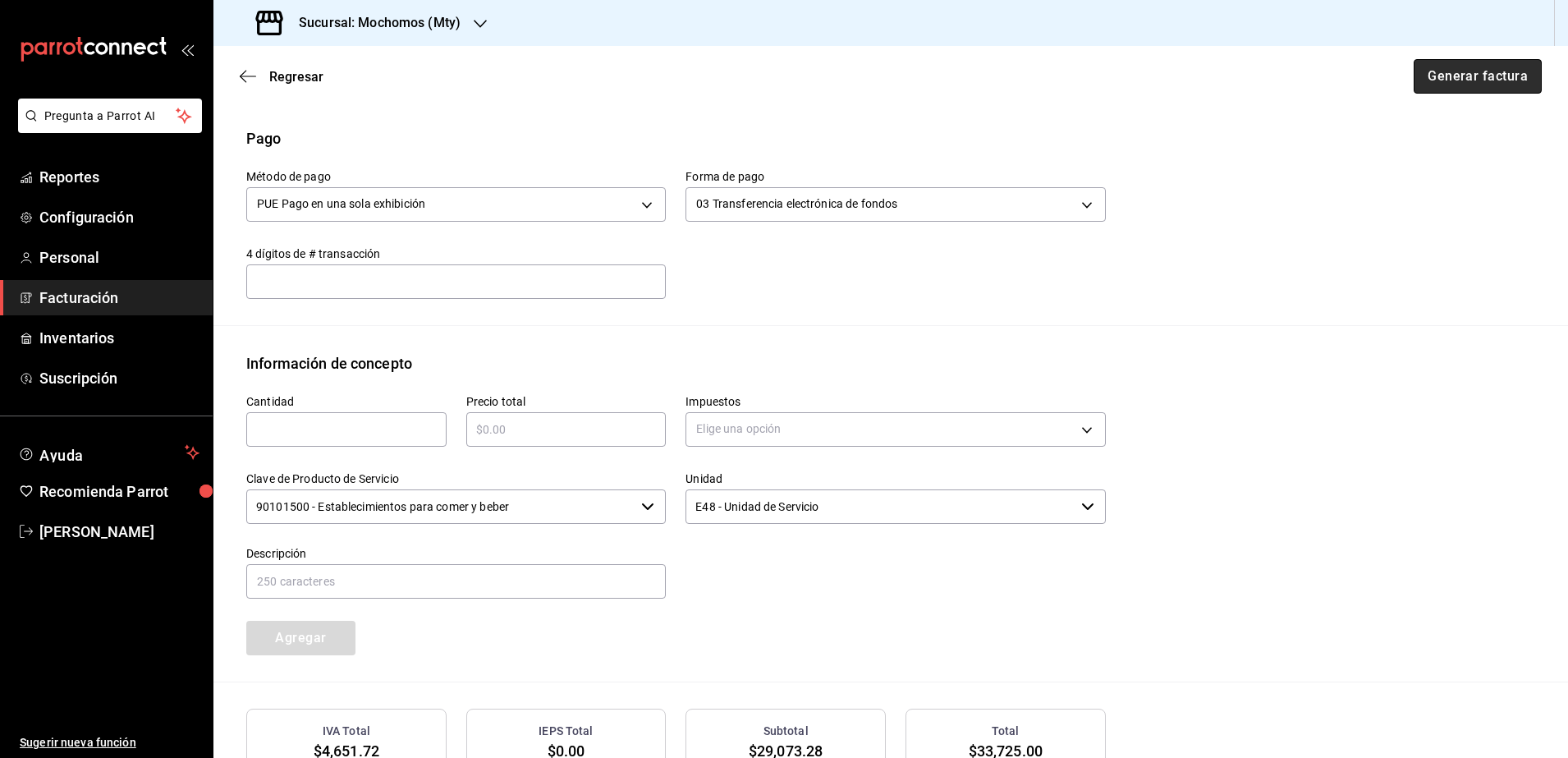
click at [1471, 89] on button "Generar factura" at bounding box center [1477, 76] width 128 height 35
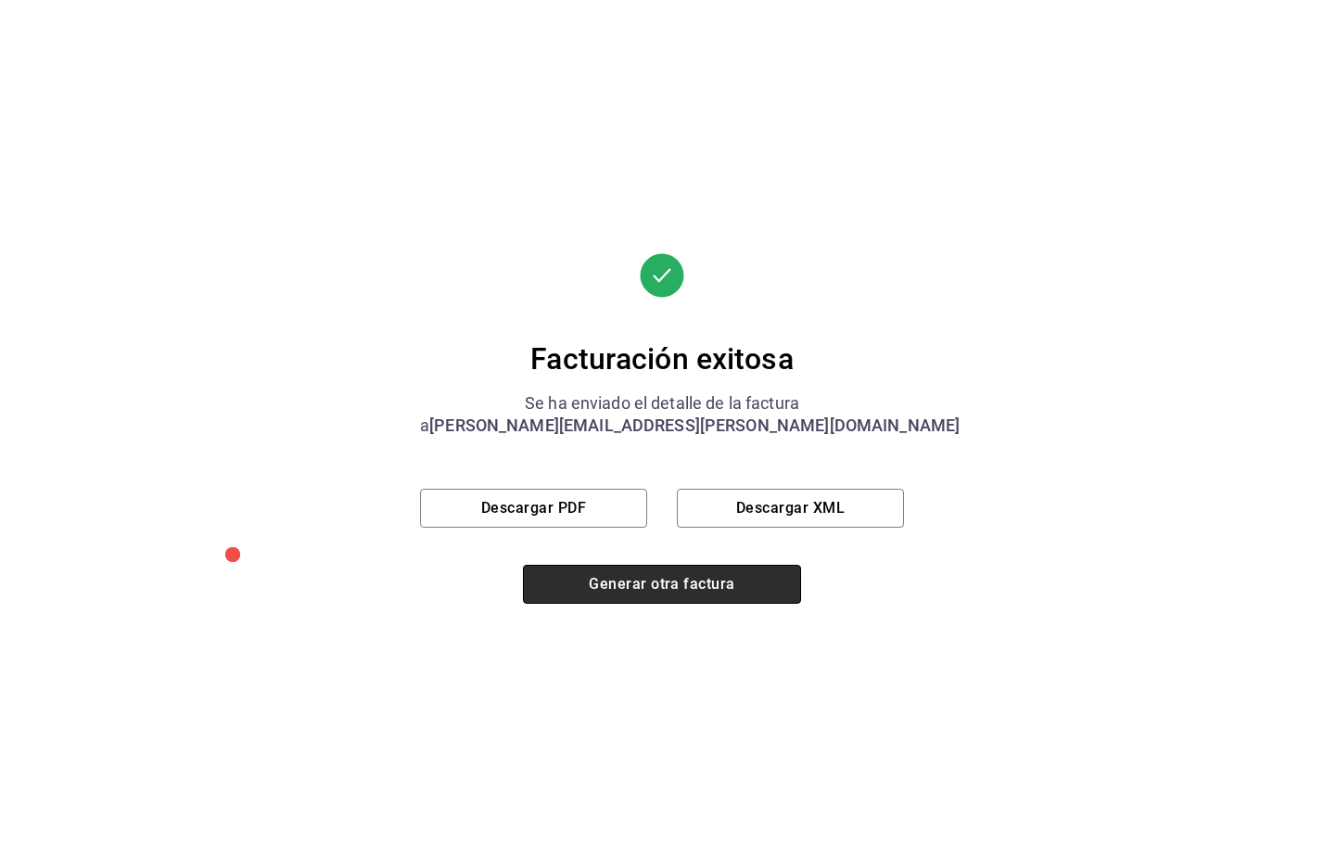
click at [680, 578] on button "Generar otra factura" at bounding box center [662, 584] width 278 height 39
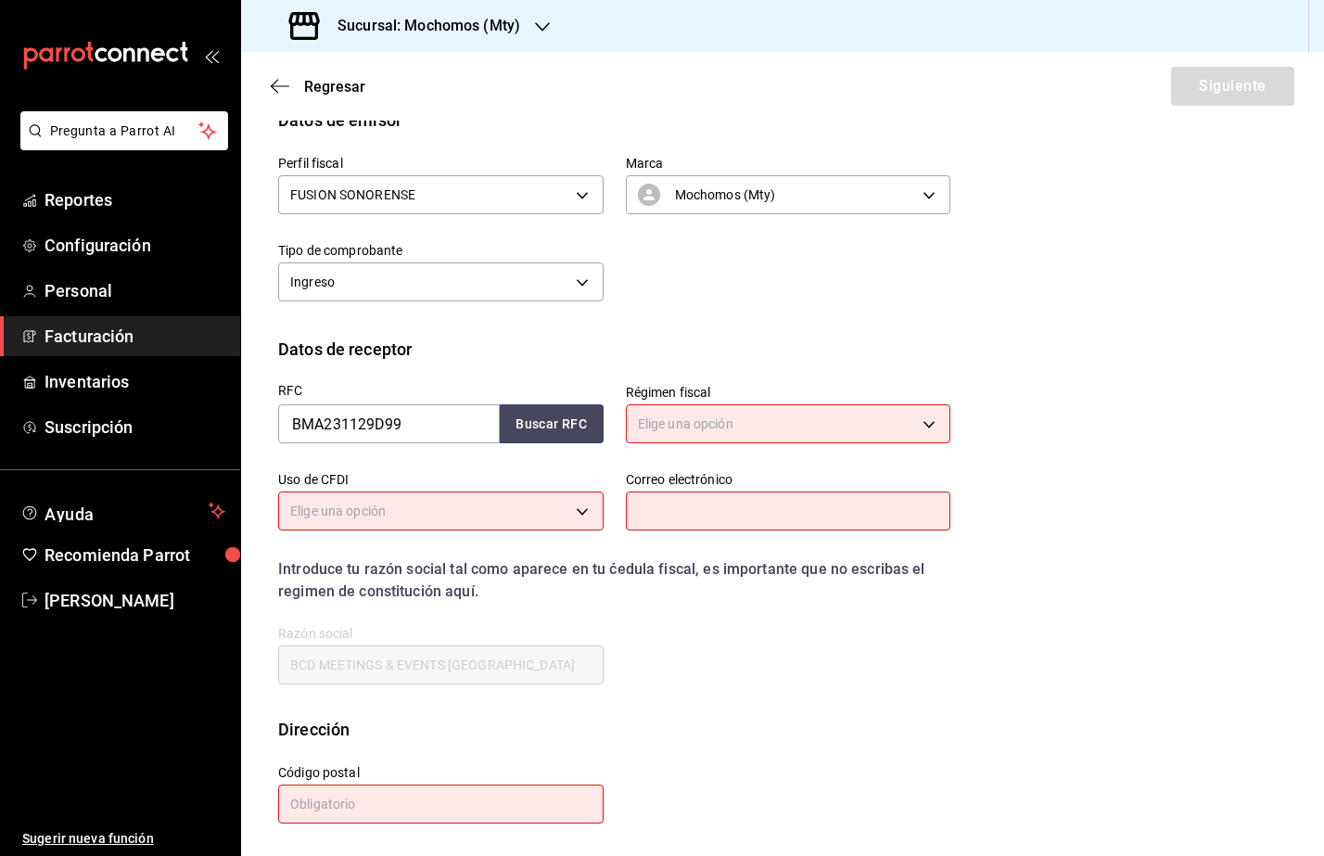
scroll to position [0, 0]
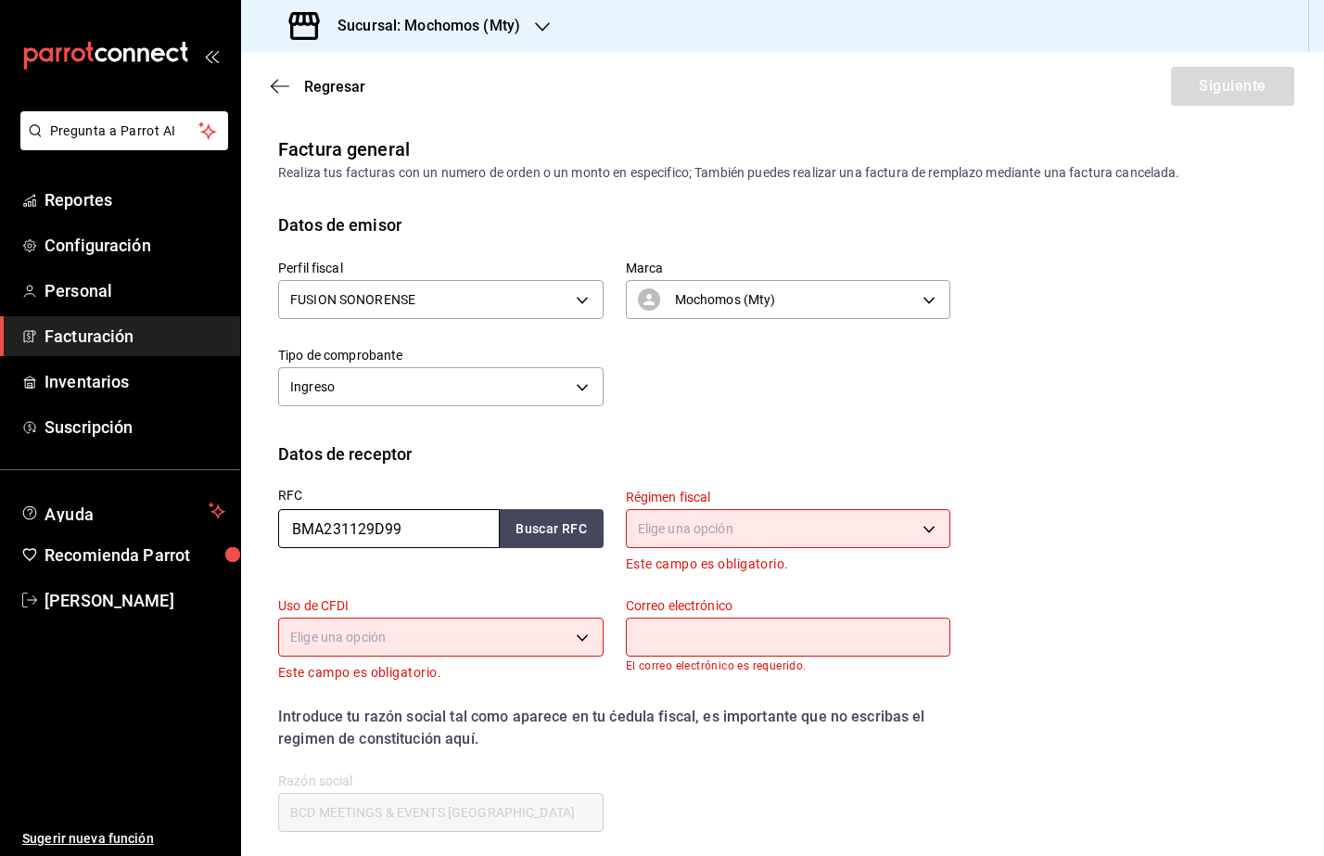
drag, startPoint x: 441, startPoint y: 542, endPoint x: 182, endPoint y: 483, distance: 266.3
click at [183, 483] on div "Pregunta a Parrot AI Reportes Configuración Personal Facturación Inventarios Su…" at bounding box center [662, 428] width 1324 height 856
paste input "CTS160922QLA"
type input "CTS160922QLA"
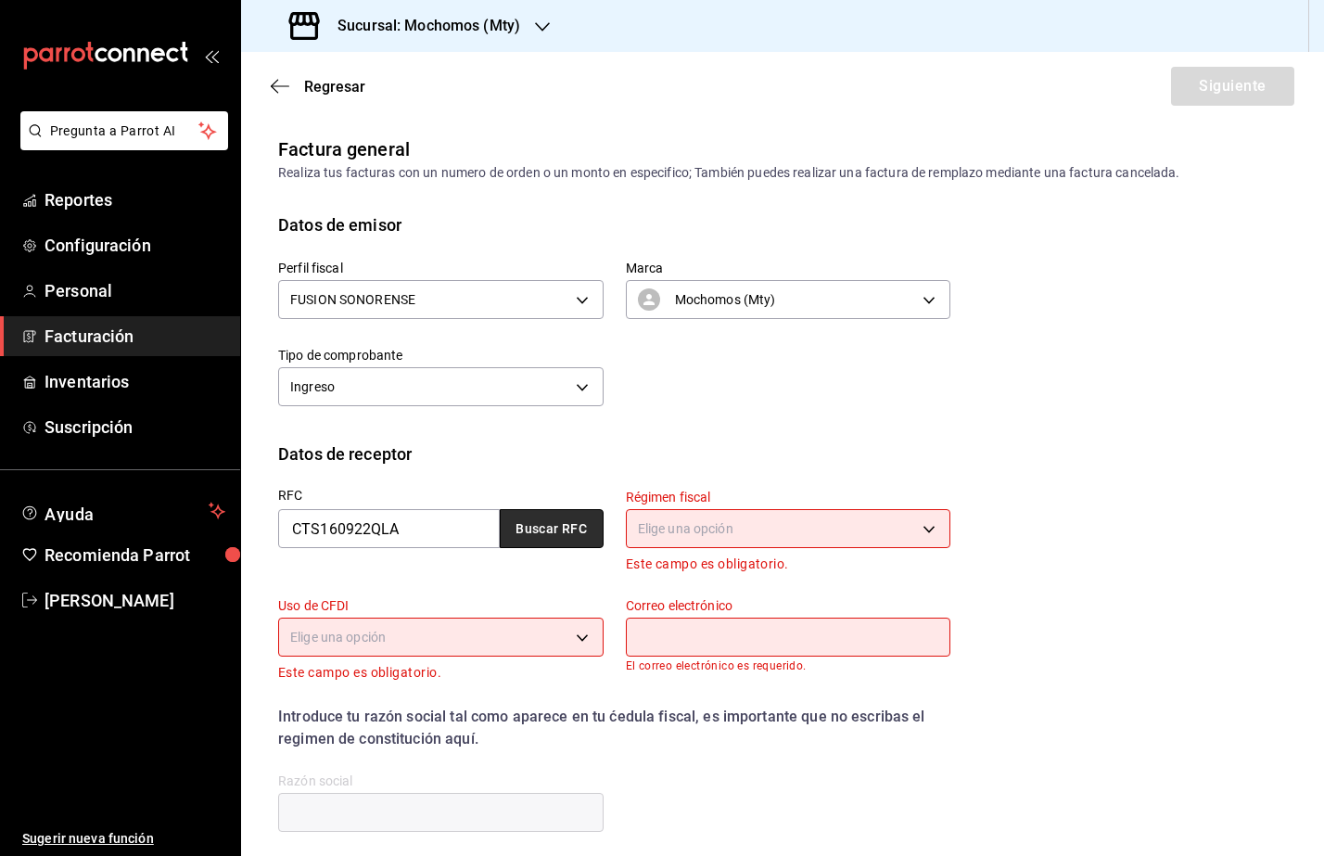
click at [520, 521] on button "Buscar RFC" at bounding box center [552, 528] width 104 height 39
click at [734, 531] on body "Pregunta a Parrot AI Reportes Configuración Personal Facturación Inventarios Su…" at bounding box center [662, 428] width 1324 height 856
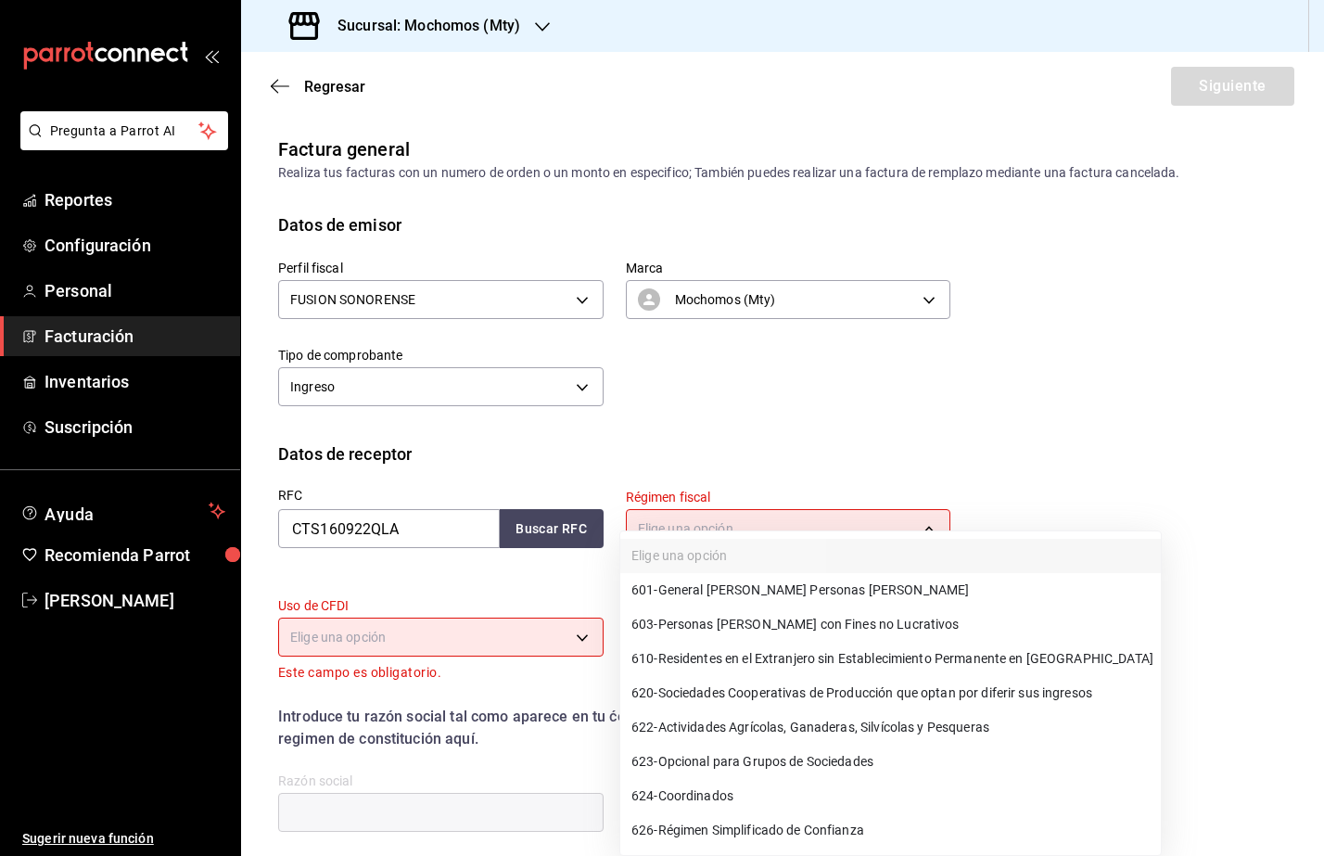
click at [787, 584] on span "601 - General [PERSON_NAME] Personas [PERSON_NAME]" at bounding box center [799, 589] width 337 height 19
type input "601"
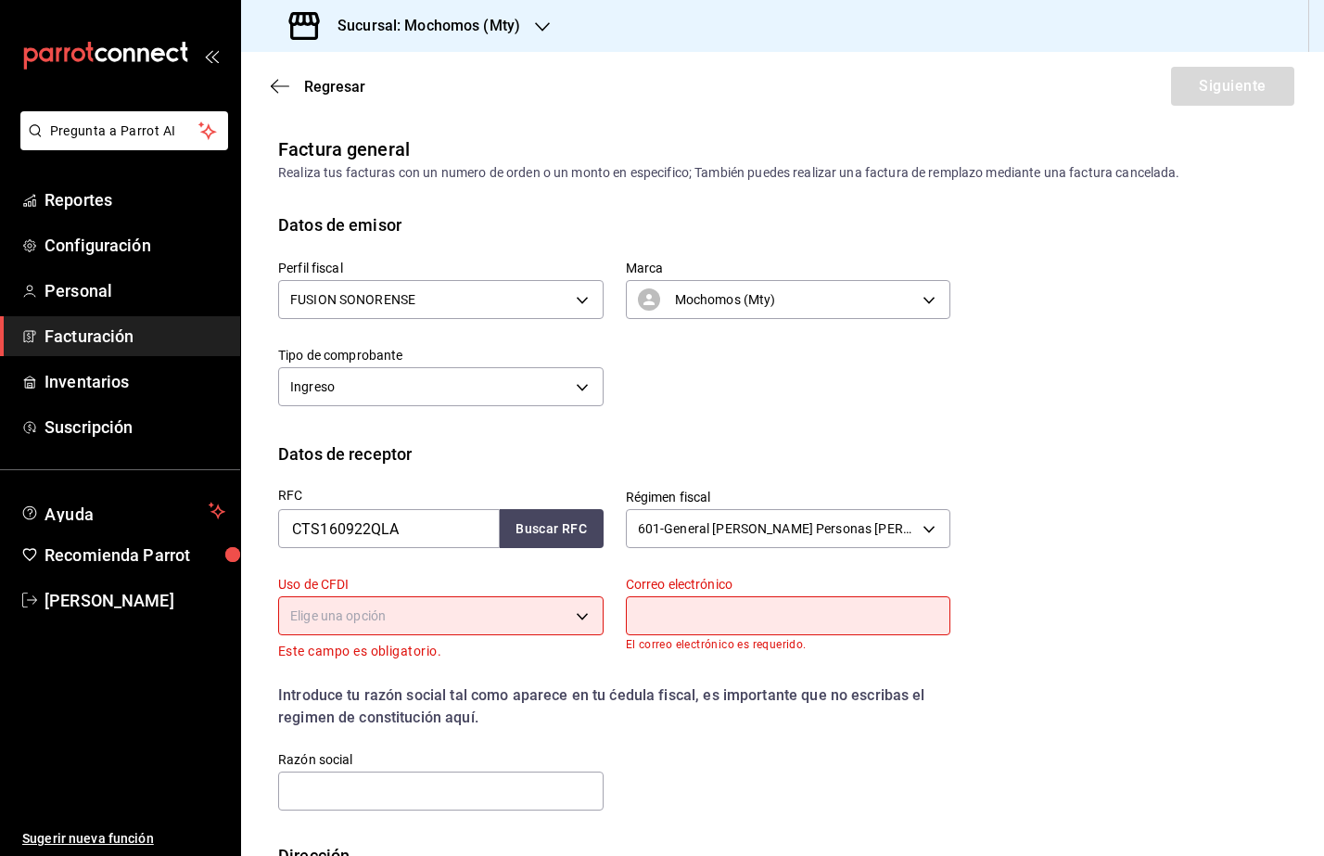
click at [433, 630] on body "Pregunta a Parrot AI Reportes Configuración Personal Facturación Inventarios Su…" at bounding box center [662, 428] width 1324 height 856
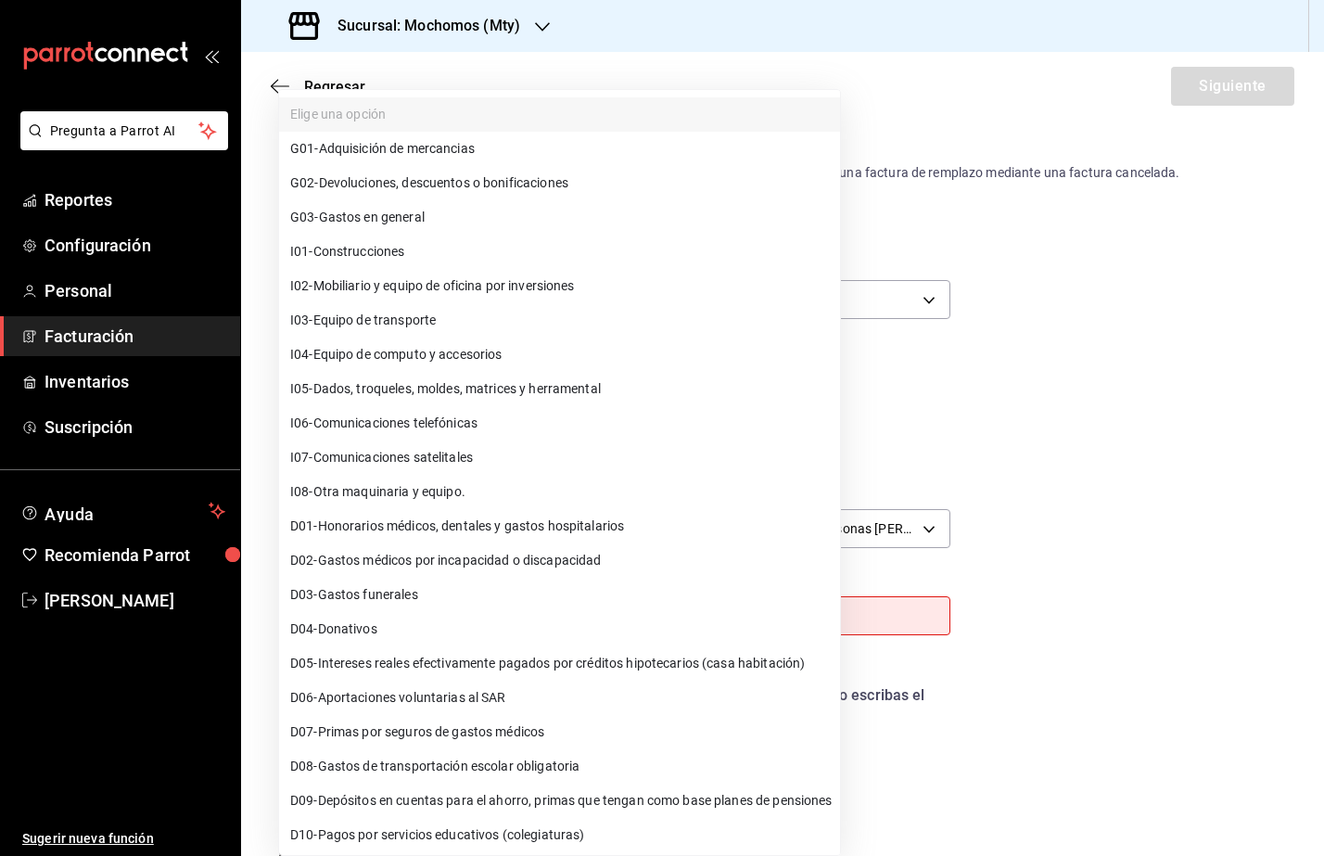
click at [485, 208] on li "G03 - Gastos en general" at bounding box center [559, 217] width 561 height 34
type input "G03"
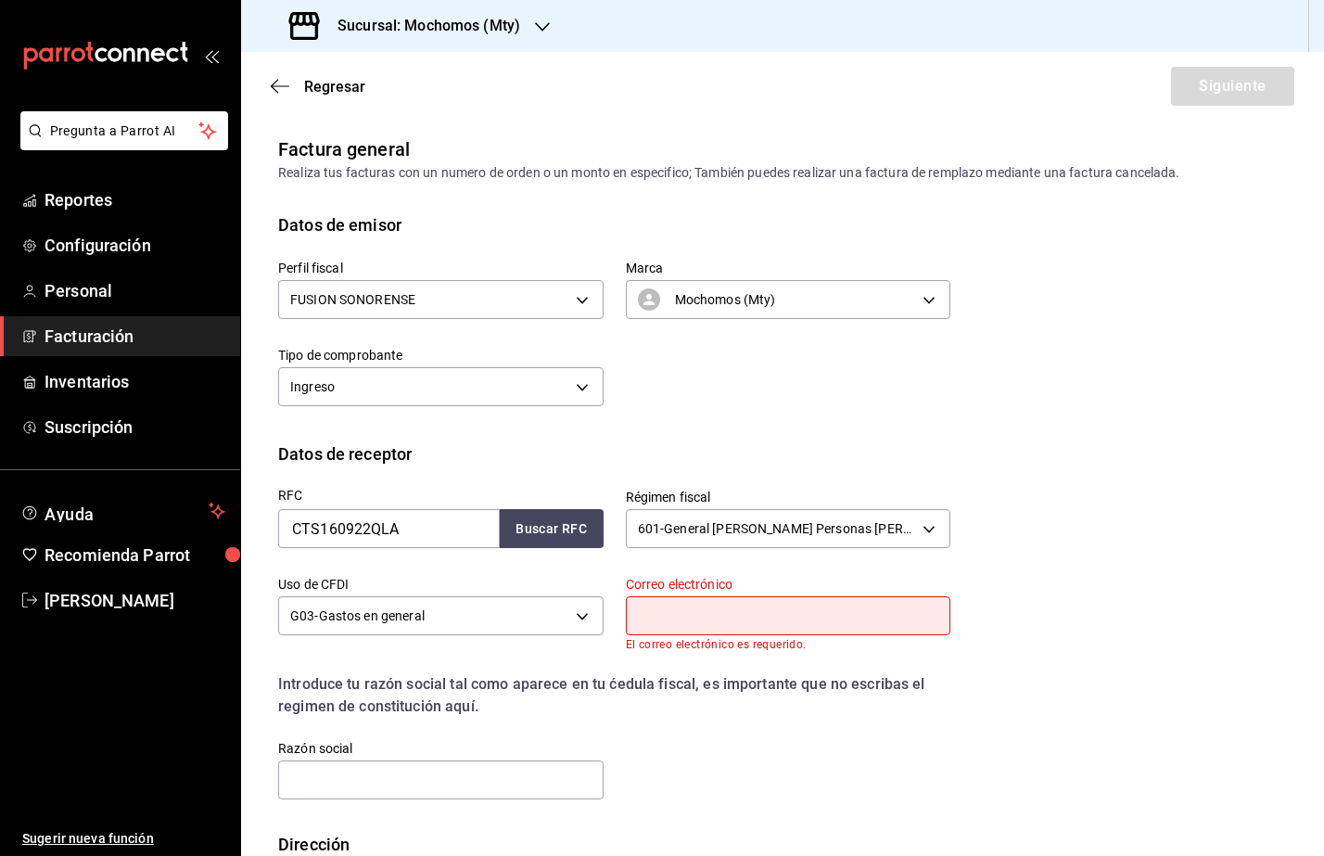
click at [781, 619] on input "text" at bounding box center [788, 615] width 325 height 39
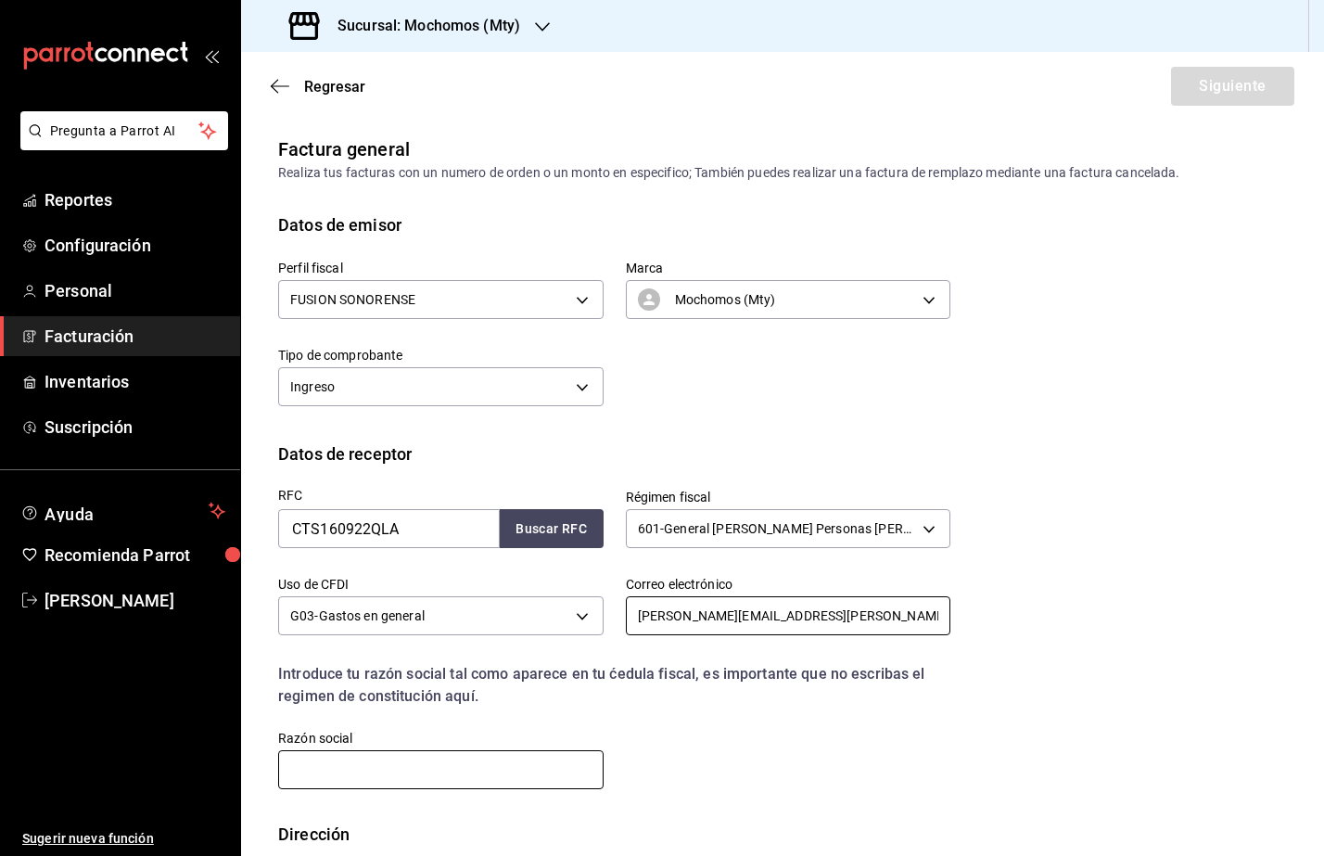
type input "[PERSON_NAME][EMAIL_ADDRESS][PERSON_NAME][DOMAIN_NAME]"
click at [503, 767] on input "text" at bounding box center [440, 769] width 325 height 39
click at [350, 761] on input "text" at bounding box center [440, 769] width 325 height 39
paste input "CORPORATE TRAVEL SERVICES WORLDWIDE"
click at [286, 771] on input "CORPORATE TRAVEL SERVICES WORLDWIDE" at bounding box center [440, 769] width 325 height 39
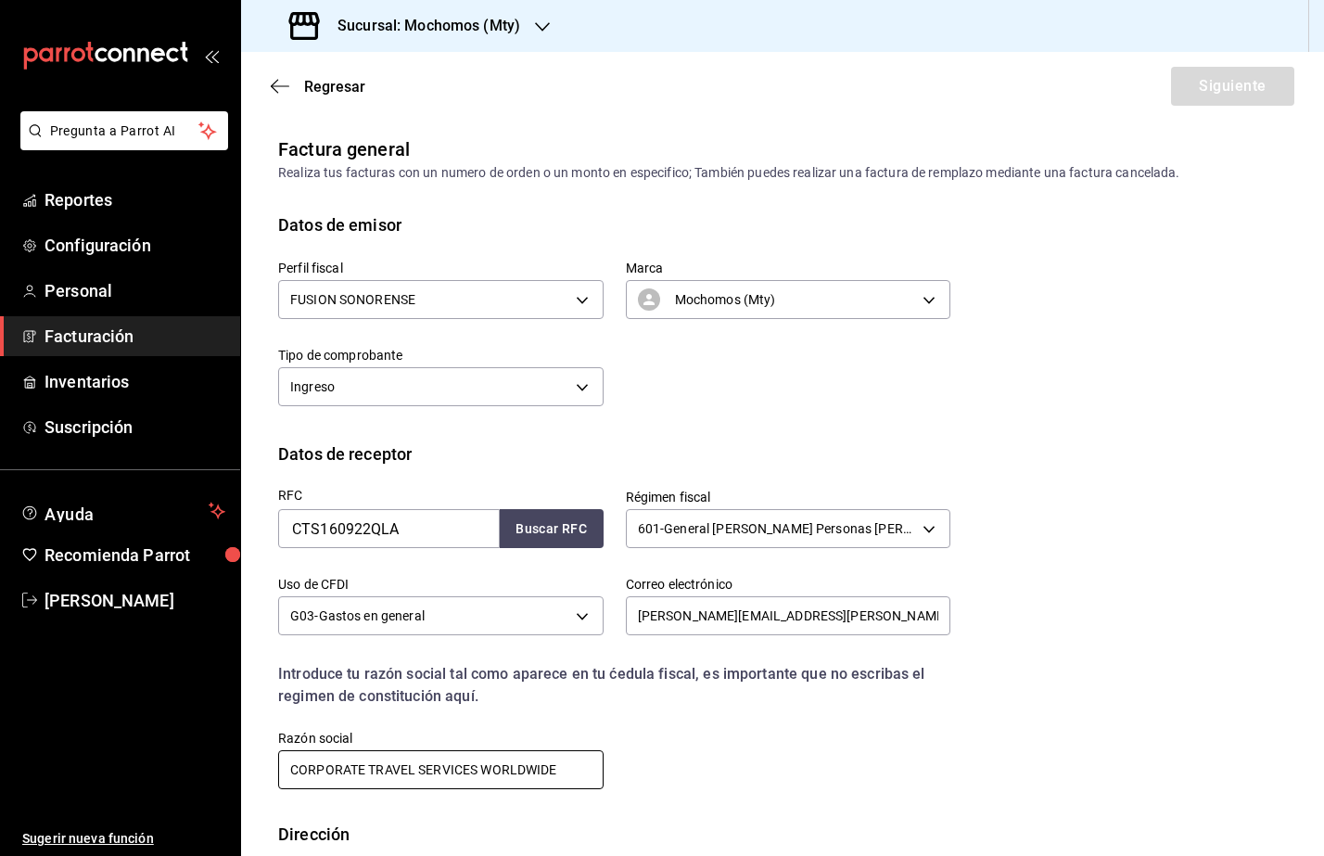
type input "CORPORATE TRAVEL SERVICES WORLDWIDE"
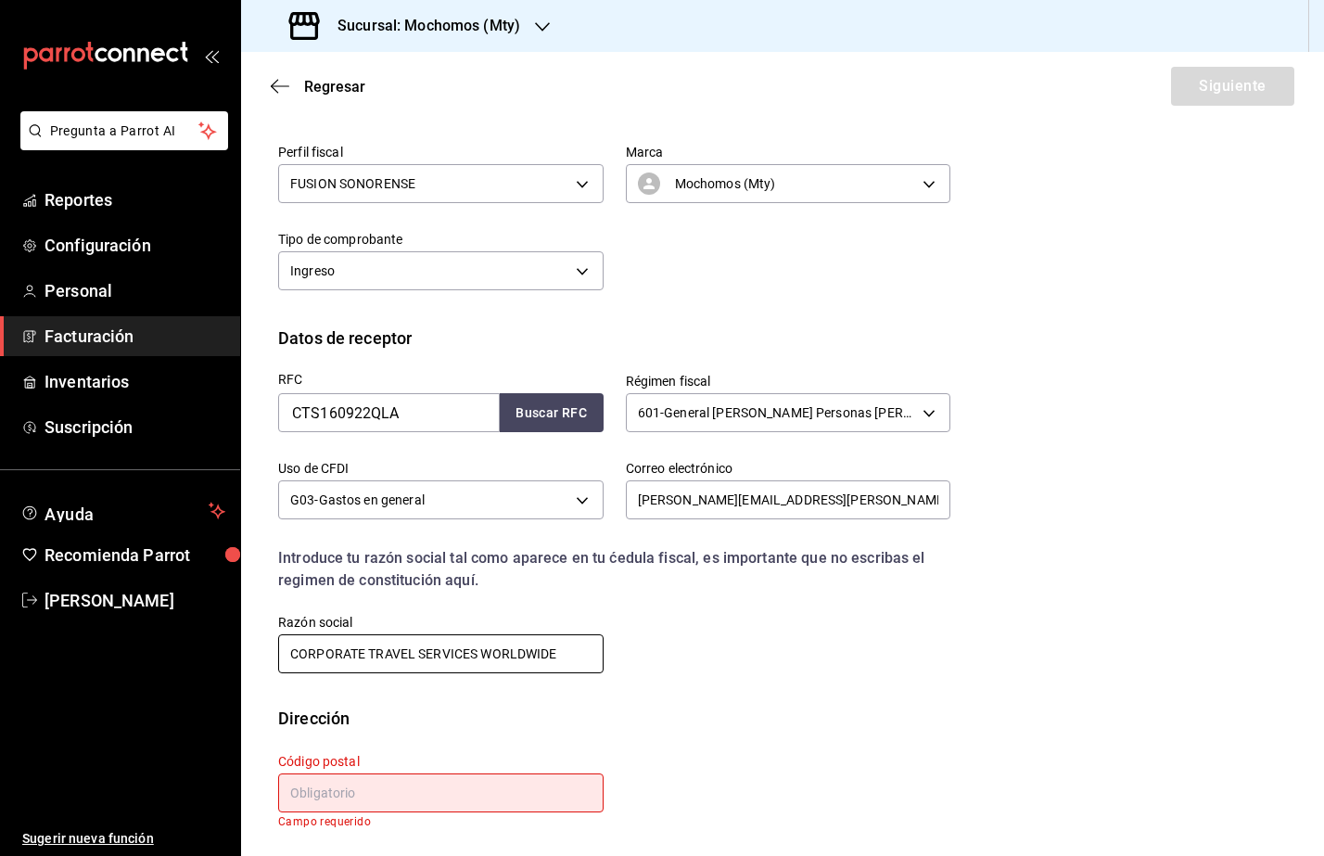
scroll to position [118, 0]
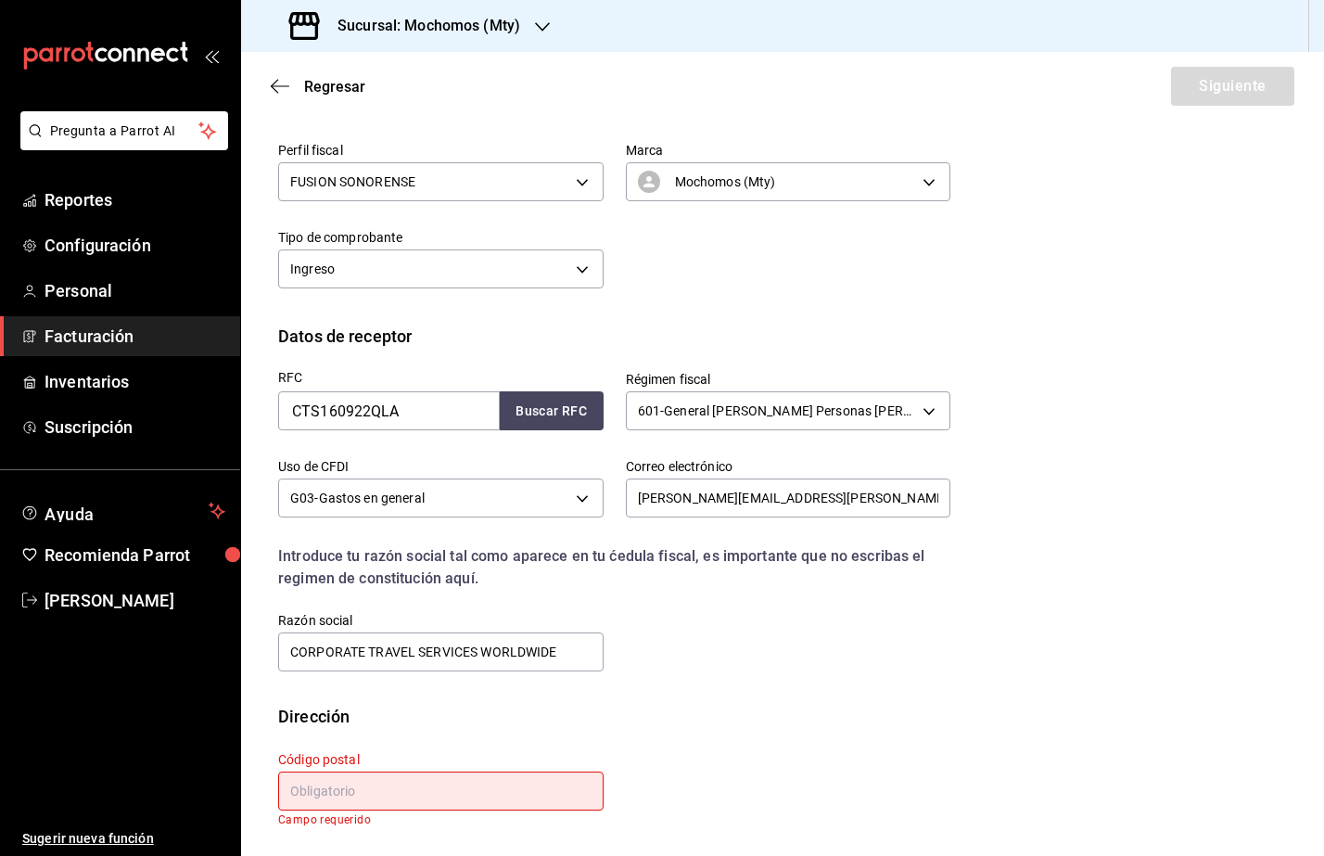
click at [329, 803] on input "text" at bounding box center [440, 790] width 325 height 39
click at [292, 781] on input "text" at bounding box center [440, 790] width 325 height 39
paste input "11510"
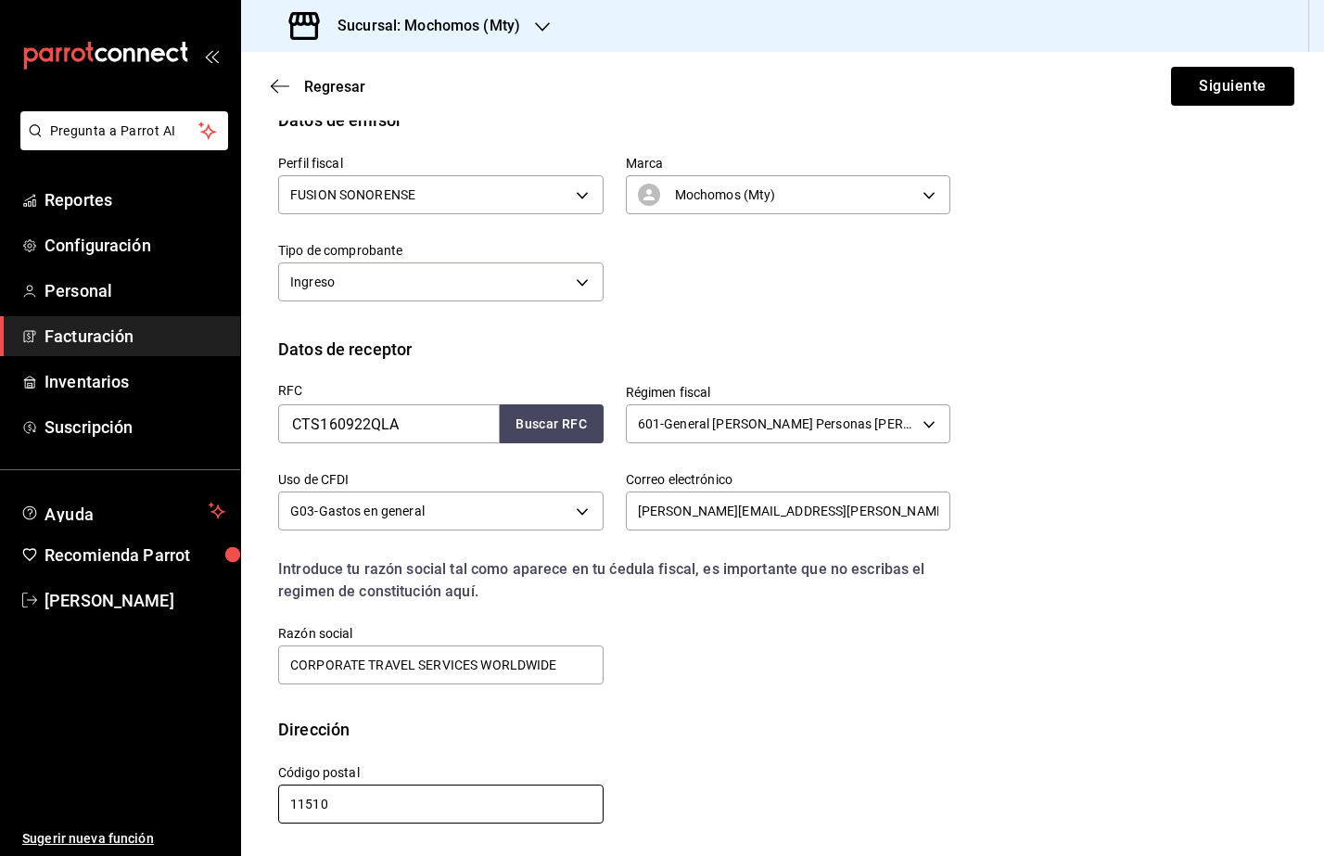
scroll to position [105, 0]
type input "11510"
click at [1198, 90] on button "Siguiente" at bounding box center [1232, 86] width 123 height 39
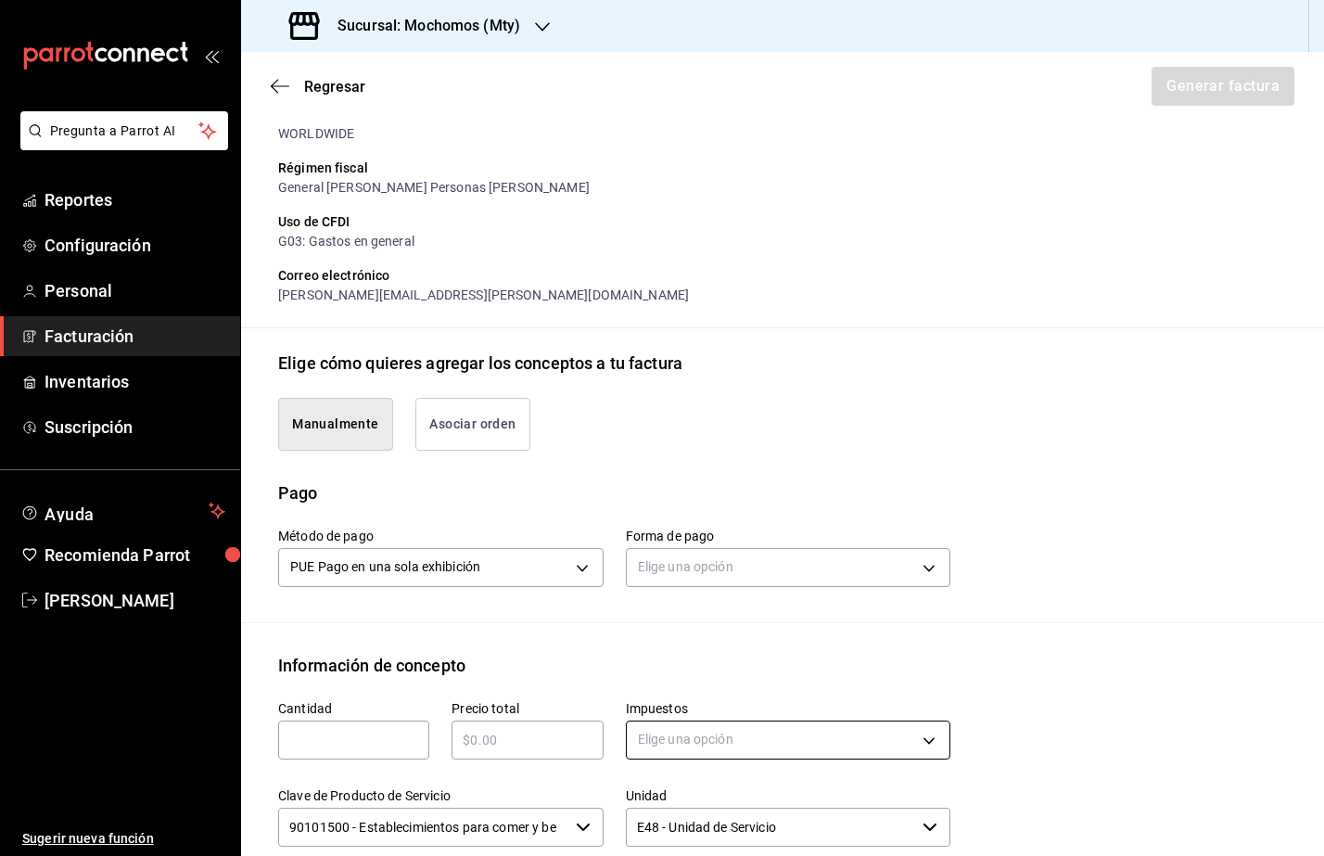
scroll to position [337, 0]
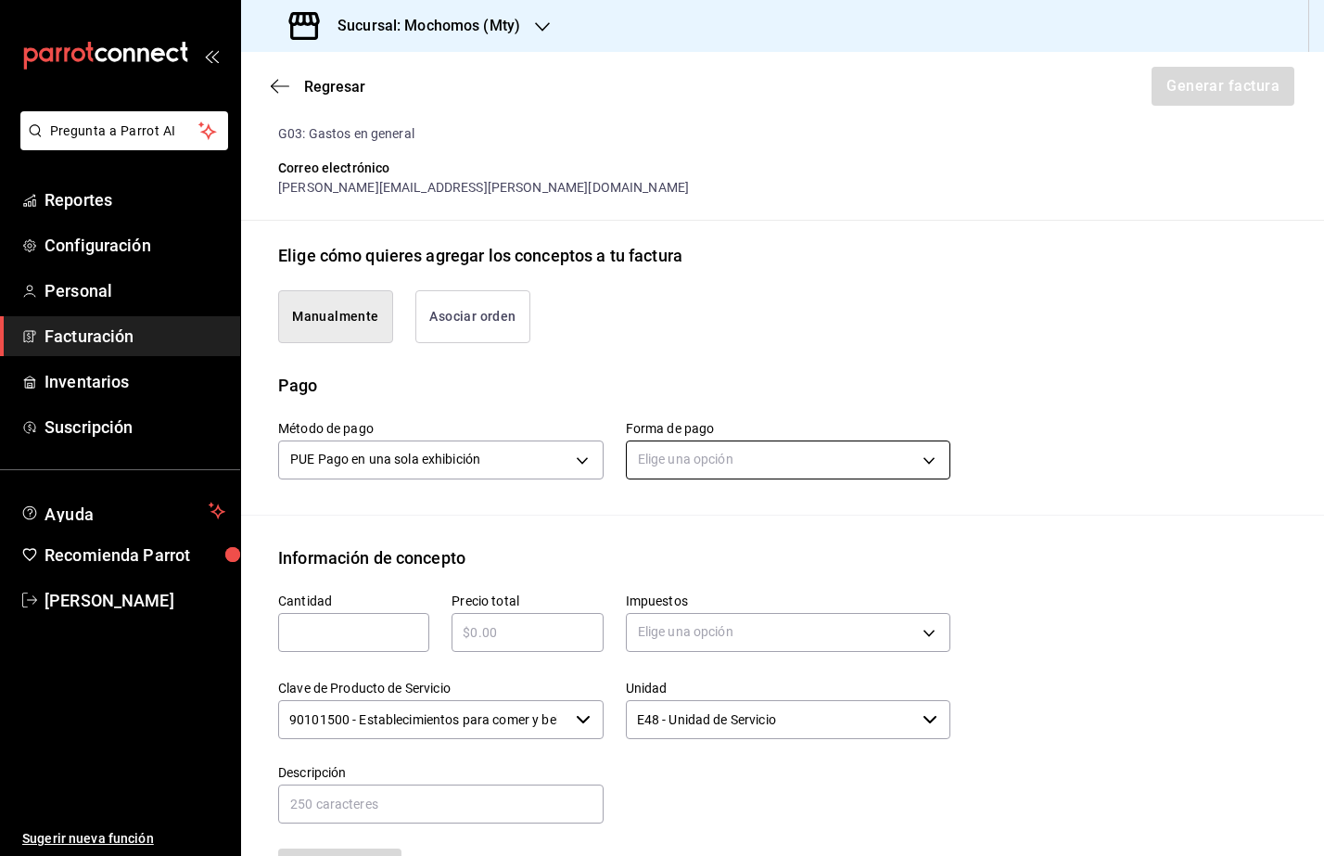
click at [716, 460] on body "Pregunta a Parrot AI Reportes Configuración Personal Facturación Inventarios Su…" at bounding box center [662, 428] width 1324 height 856
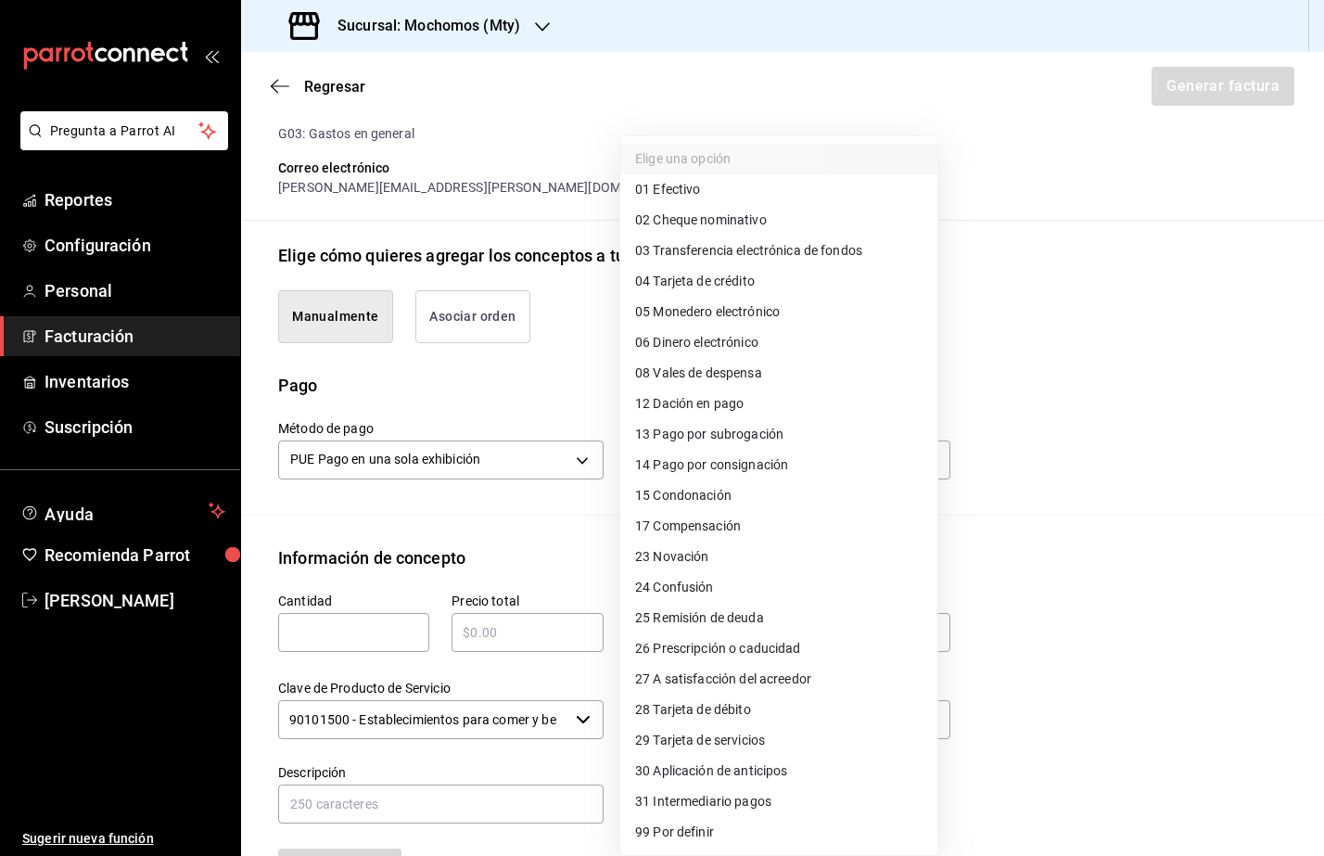
click at [751, 264] on li "03 Transferencia electrónica de fondos" at bounding box center [778, 250] width 317 height 31
type input "03"
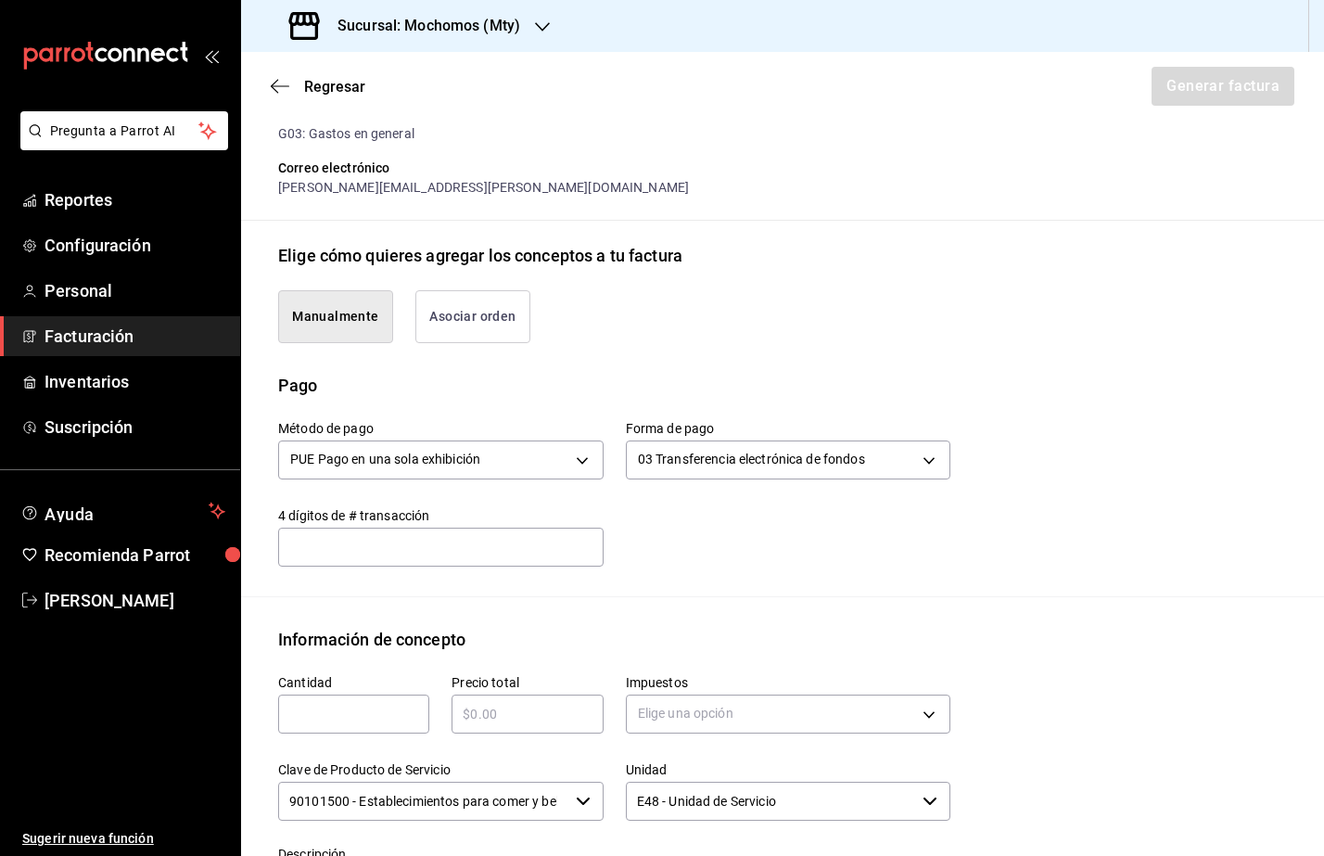
click at [371, 714] on input "text" at bounding box center [353, 714] width 151 height 22
type input "1"
click at [537, 718] on input "text" at bounding box center [526, 714] width 151 height 22
type input "$24000"
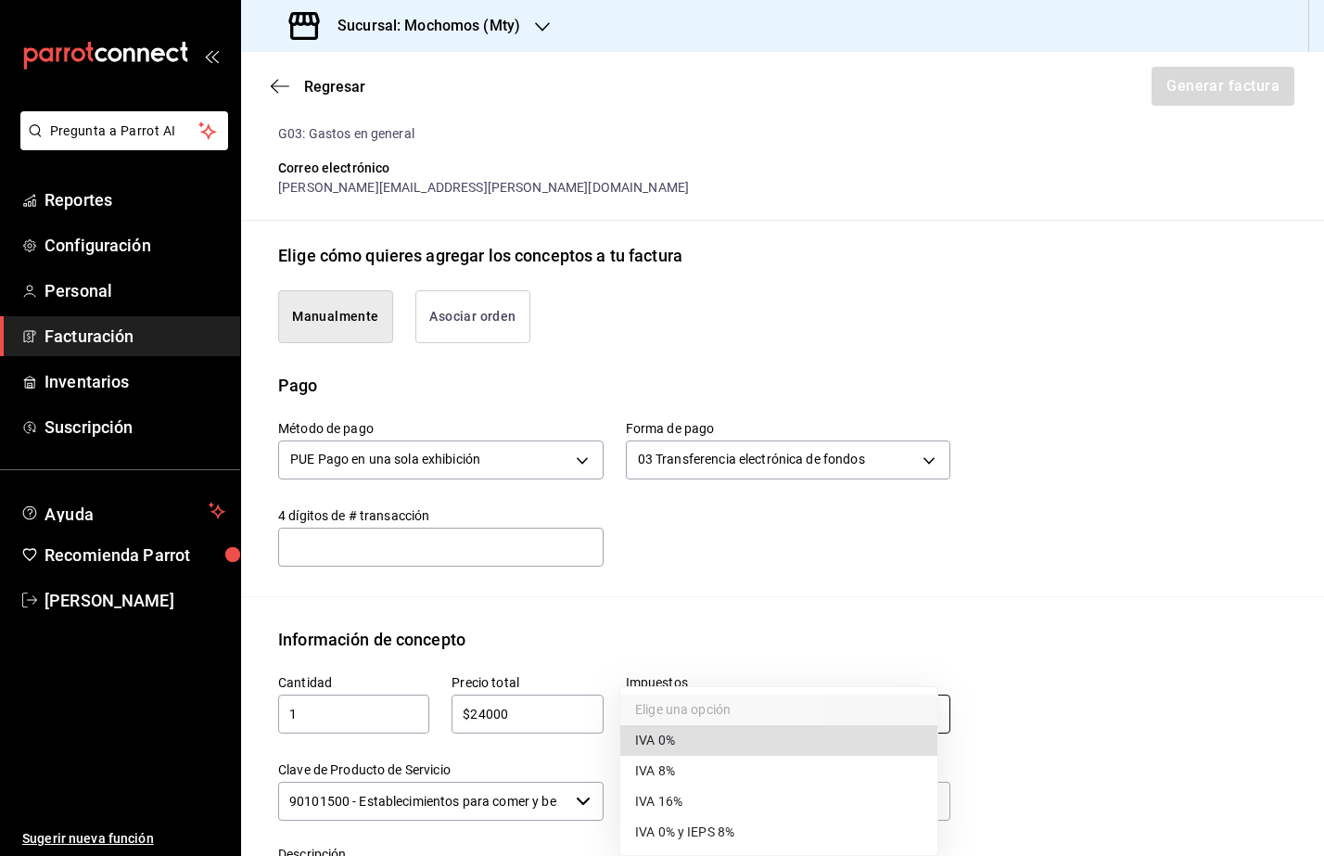
click at [766, 714] on body "Pregunta a Parrot AI Reportes Configuración Personal Facturación Inventarios Su…" at bounding box center [662, 428] width 1324 height 856
click at [666, 801] on span "IVA 16%" at bounding box center [658, 801] width 47 height 19
type input "IVA_16"
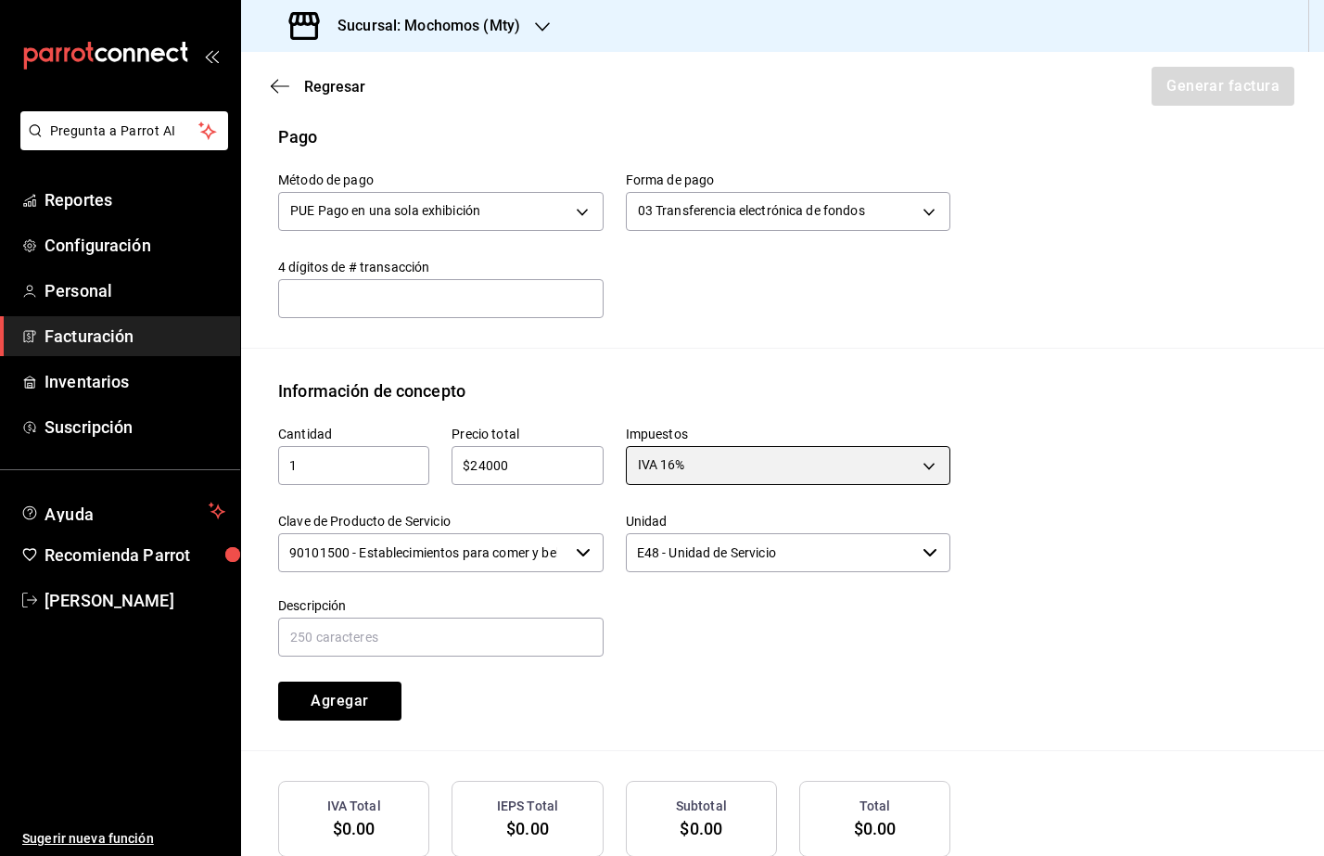
scroll to position [684, 0]
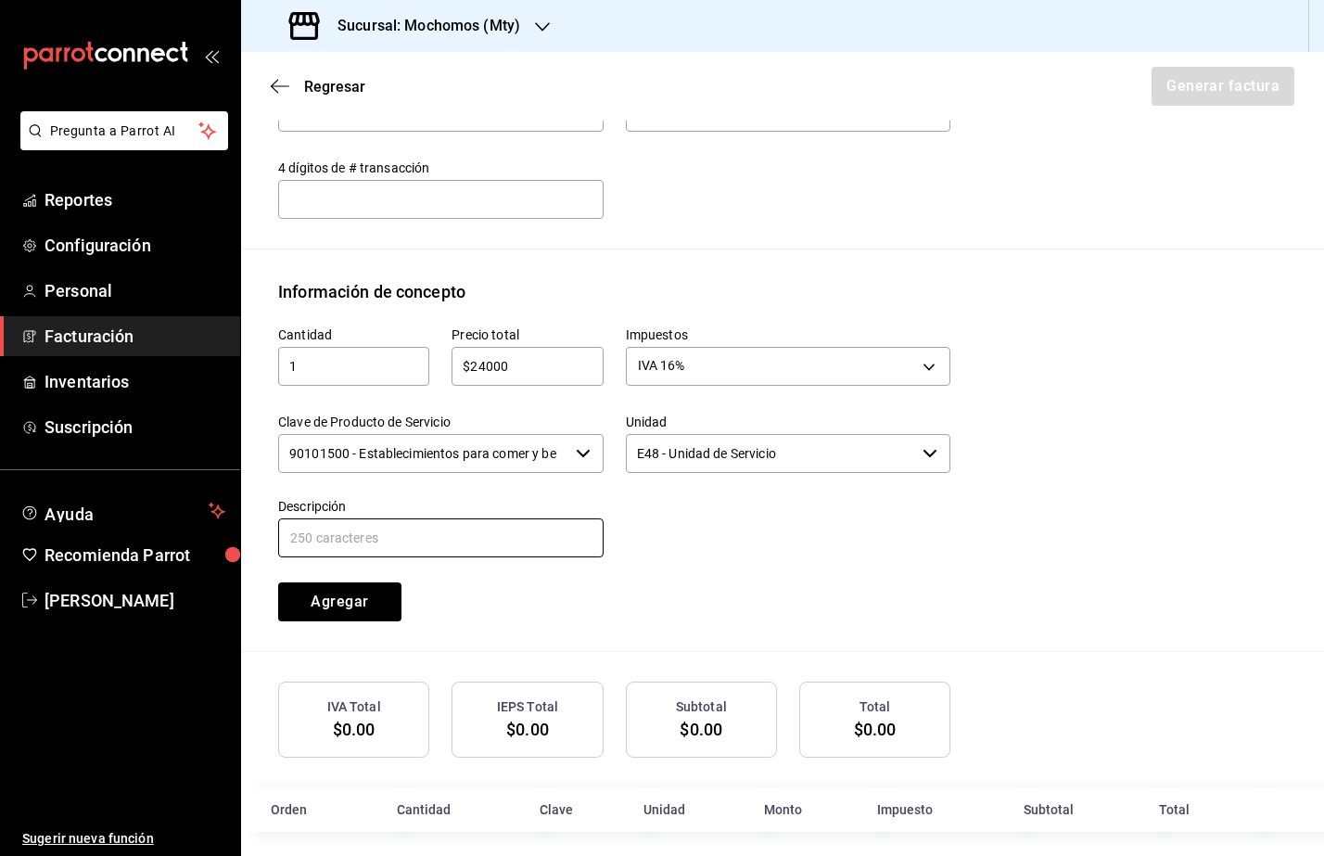
click at [386, 549] on input "text" at bounding box center [440, 537] width 325 height 39
type input "Consumo de Alimentos y Bebidas"
click at [341, 594] on button "Agregar" at bounding box center [339, 601] width 123 height 39
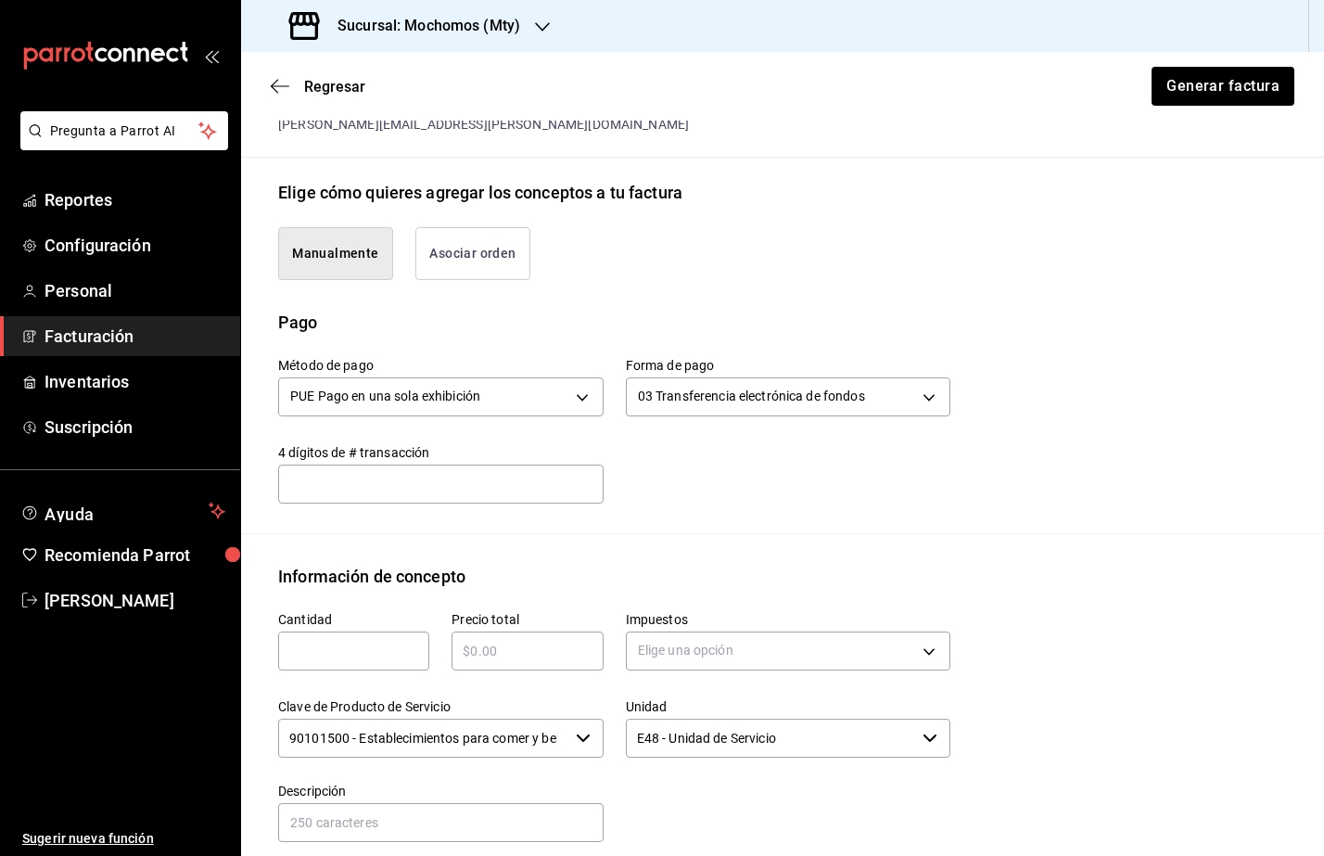
scroll to position [397, 0]
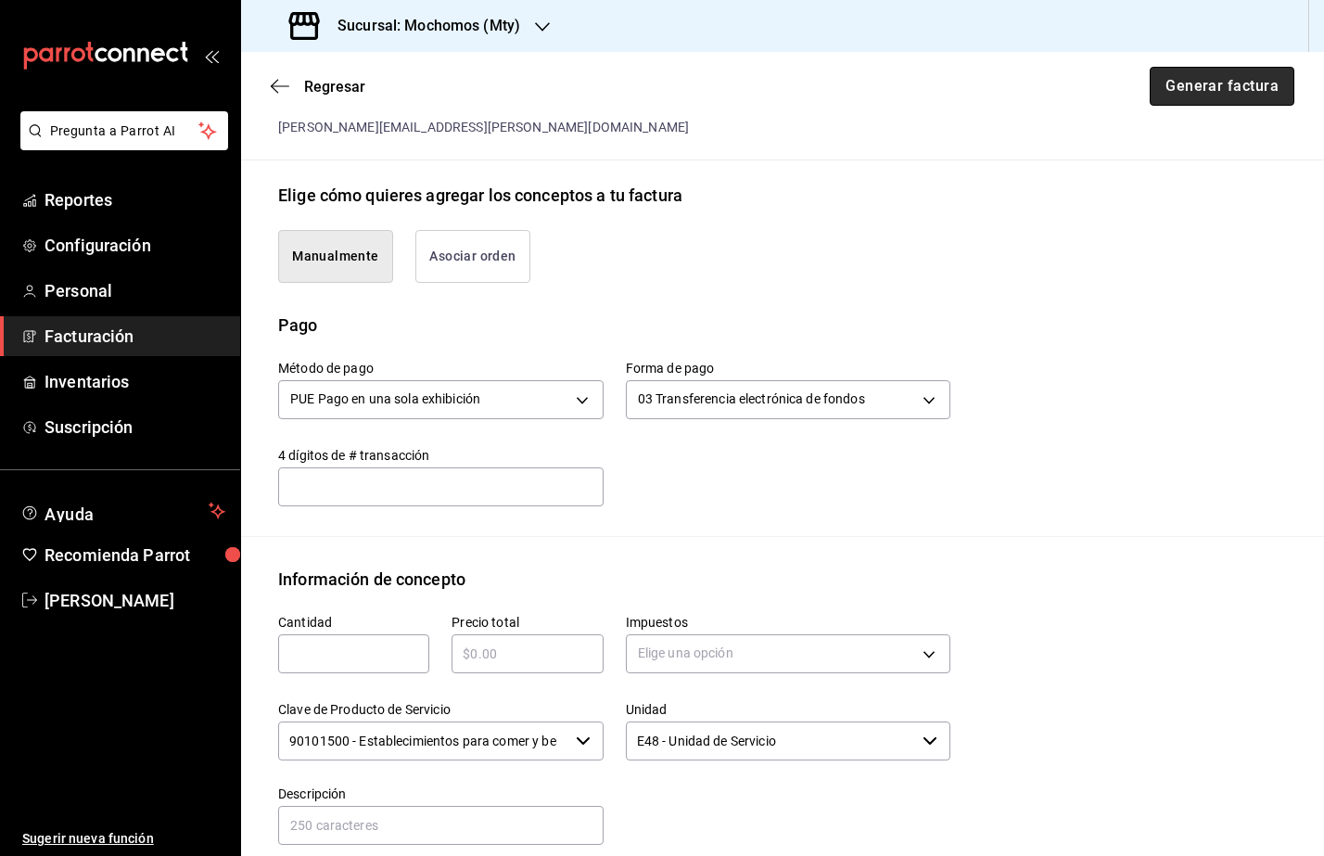
click at [1208, 81] on button "Generar factura" at bounding box center [1222, 86] width 145 height 39
